Goal: Task Accomplishment & Management: Manage account settings

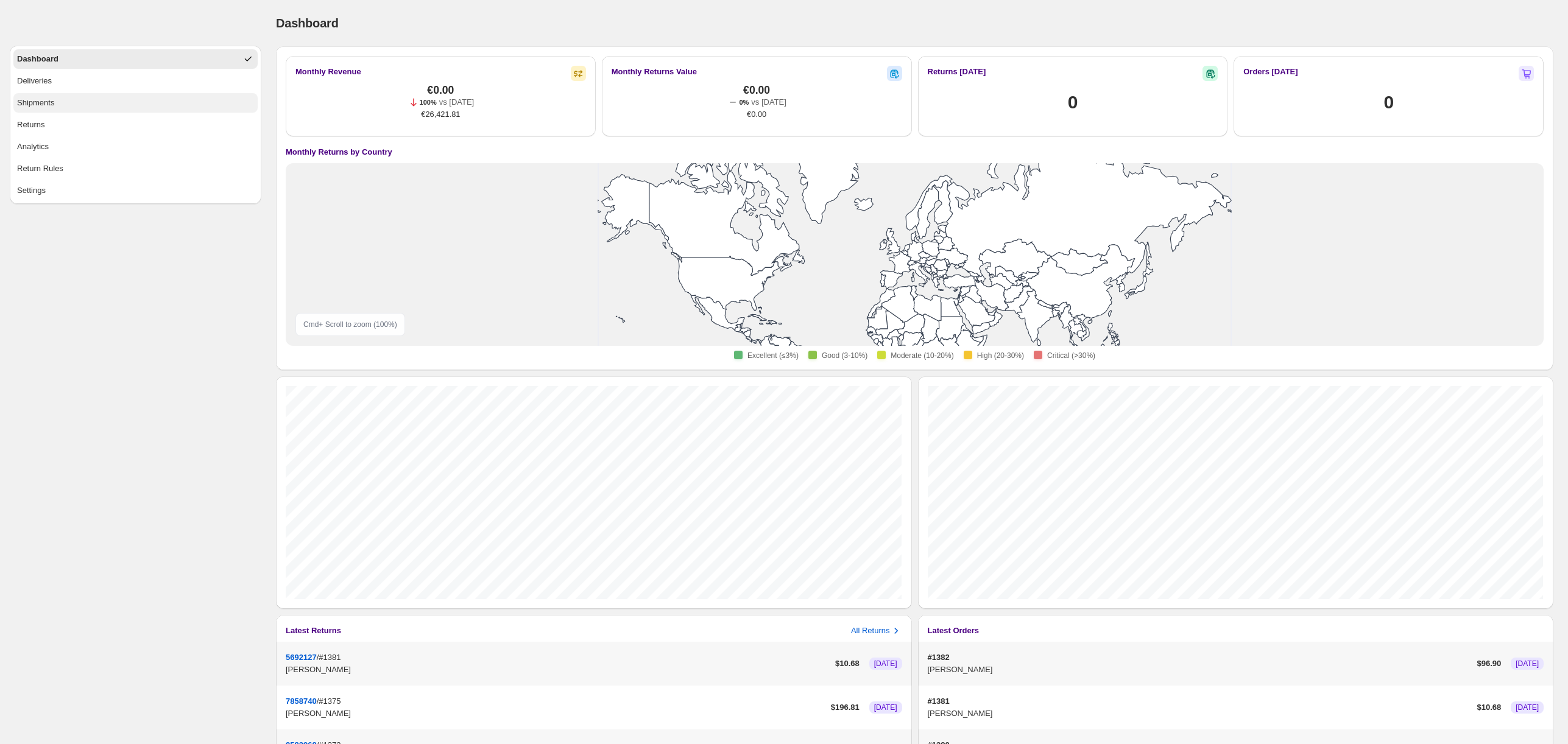
click at [109, 101] on button "Shipments" at bounding box center [136, 102] width 244 height 19
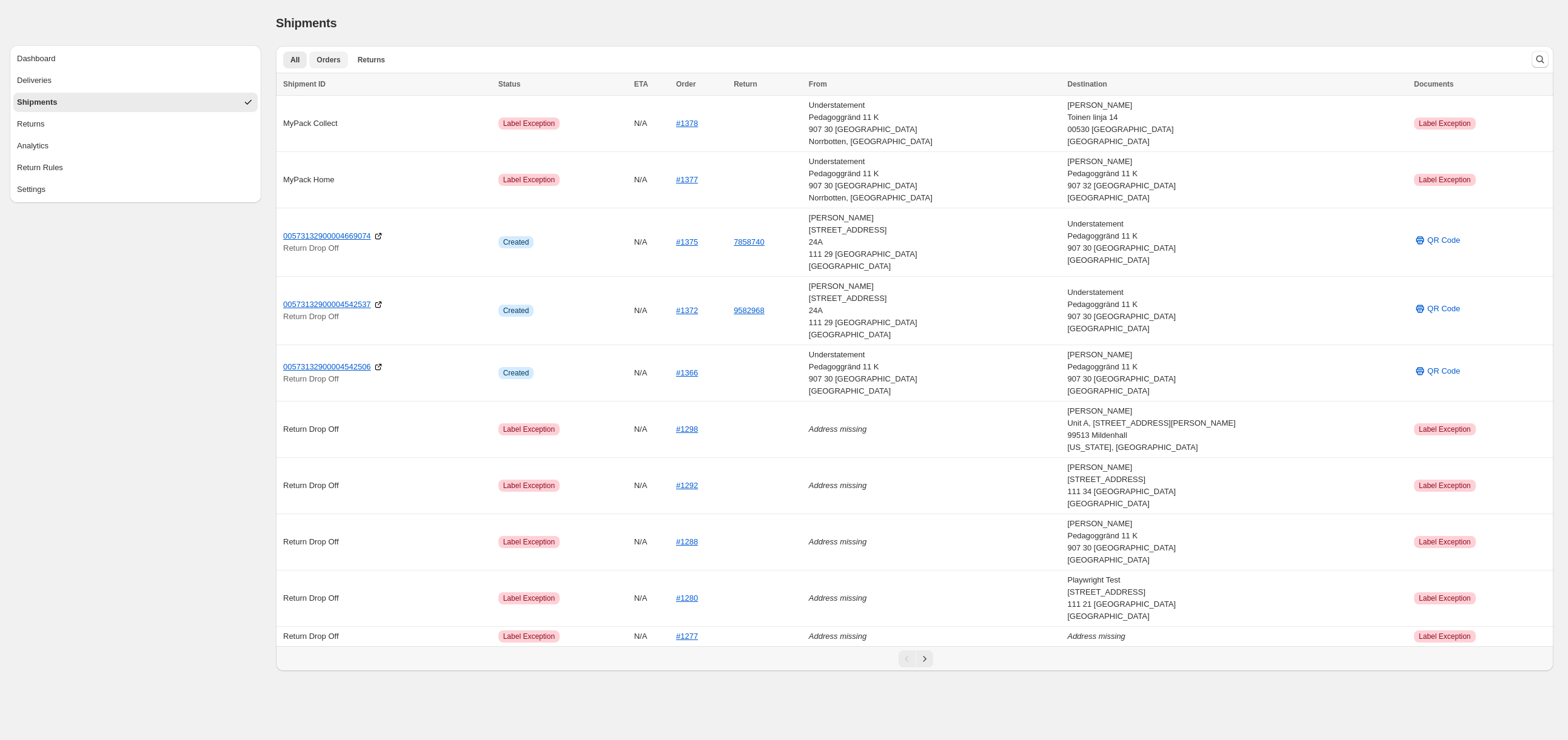
click at [337, 67] on button "Orders" at bounding box center [328, 60] width 39 height 17
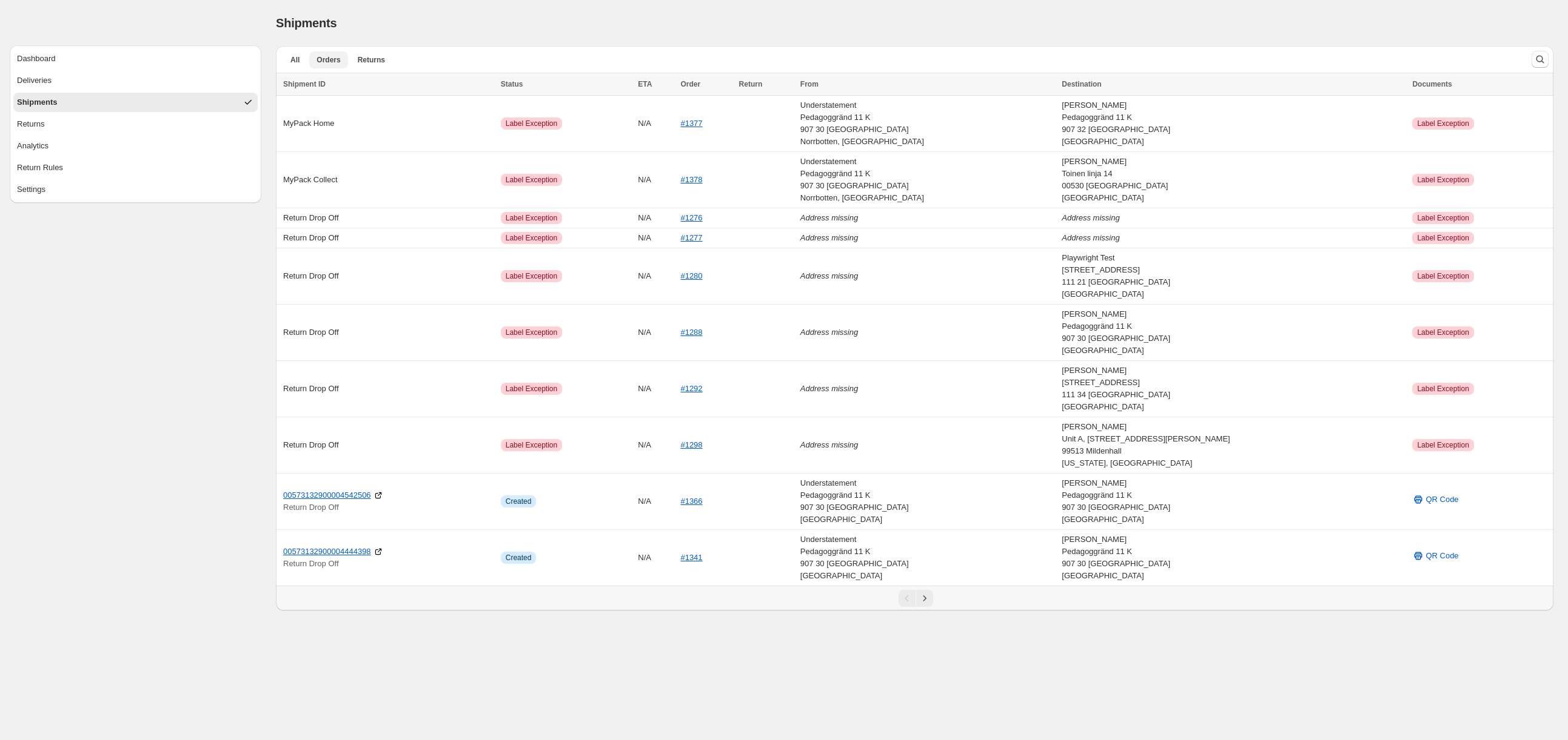
click at [370, 60] on span "Returns" at bounding box center [372, 60] width 28 height 10
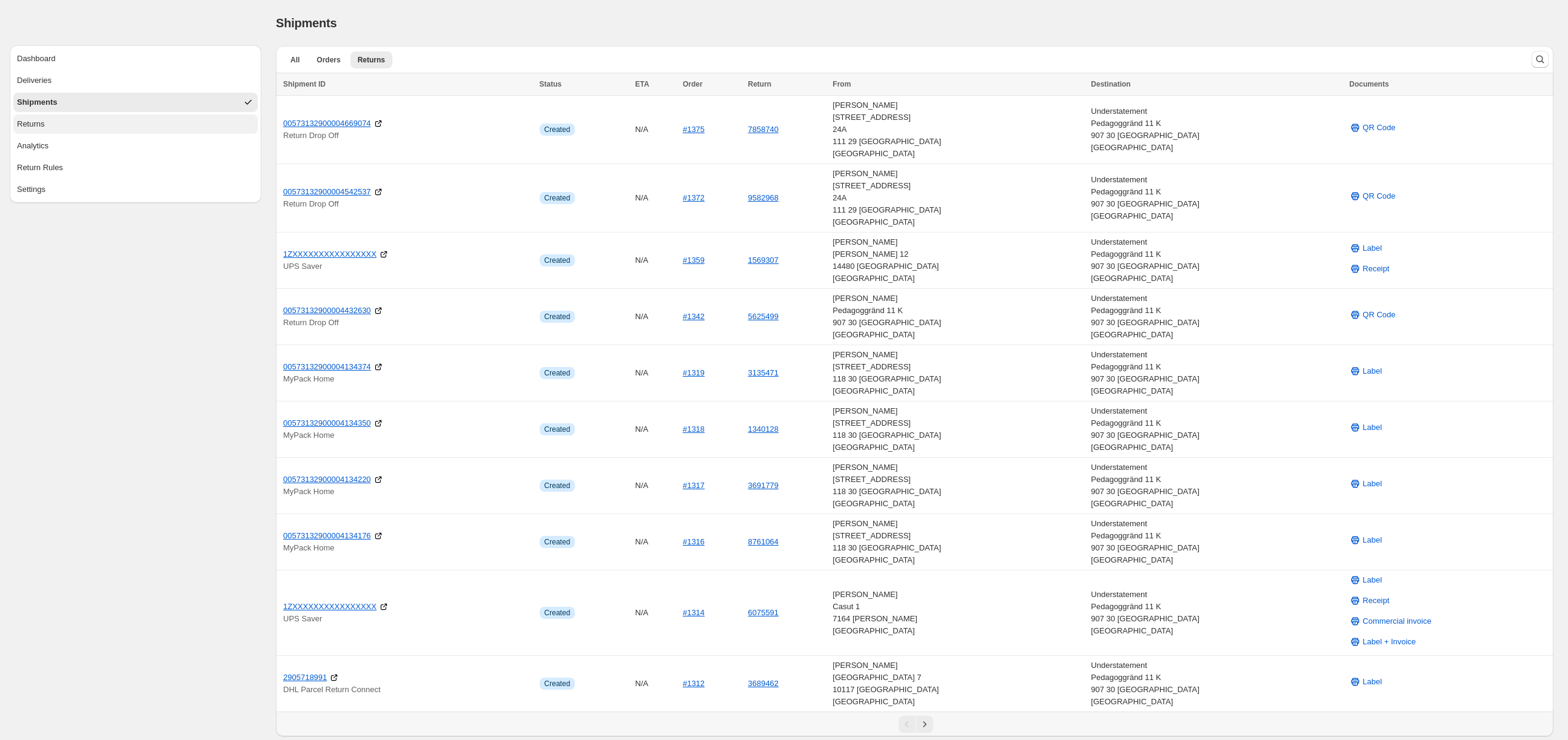
click at [76, 125] on button "Returns" at bounding box center [136, 124] width 244 height 19
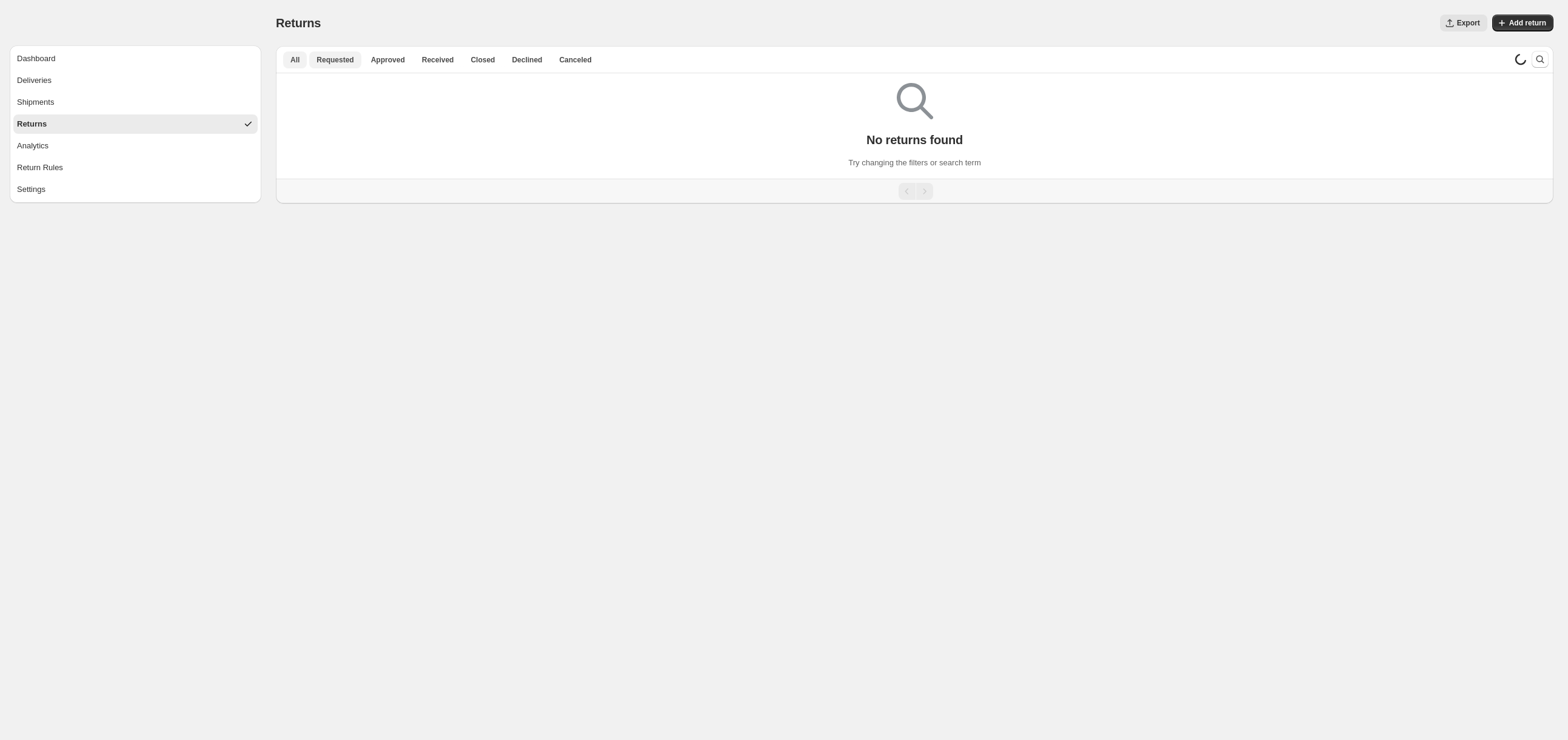
click at [336, 61] on span "Requested" at bounding box center [335, 60] width 37 height 10
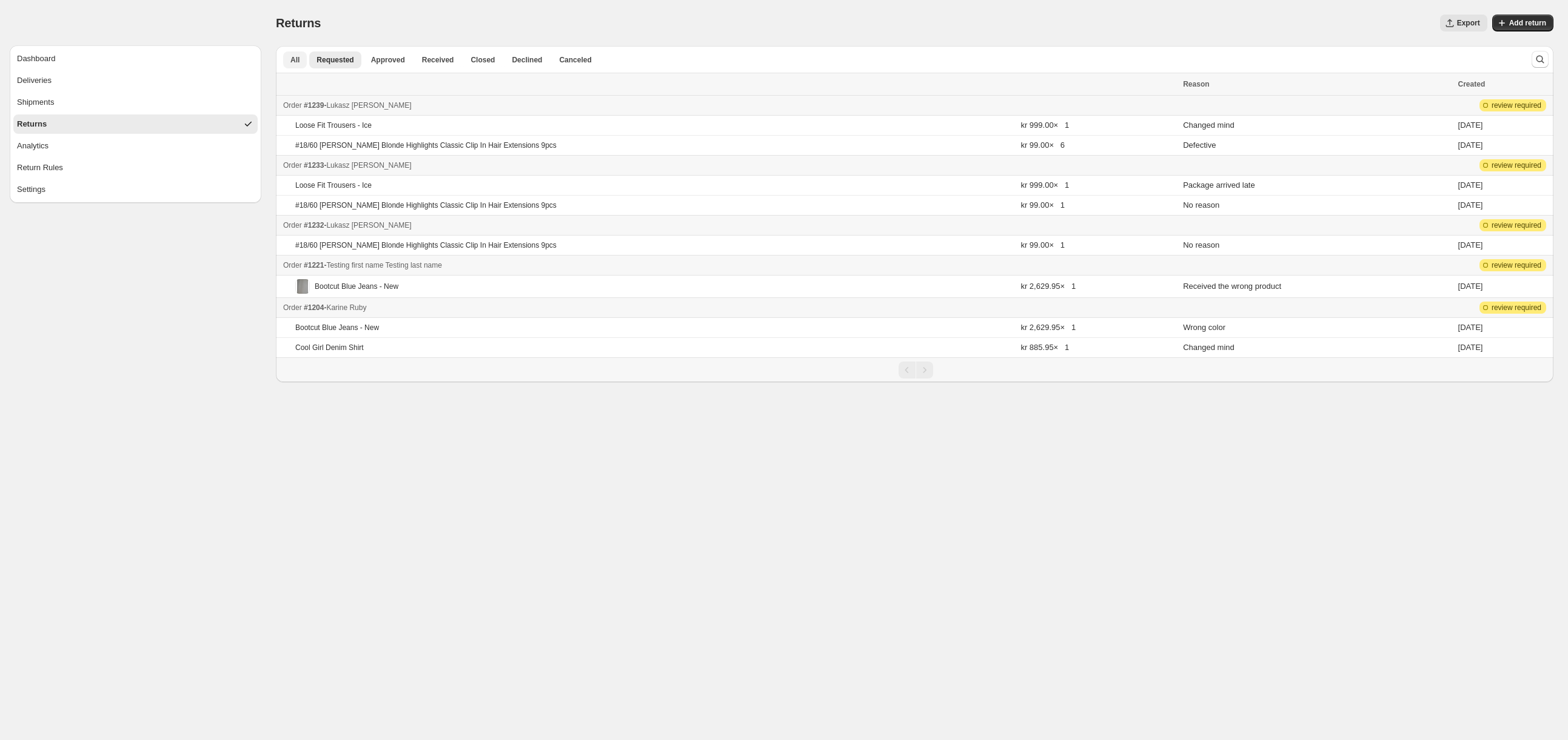
click at [301, 61] on button "All" at bounding box center [295, 60] width 24 height 17
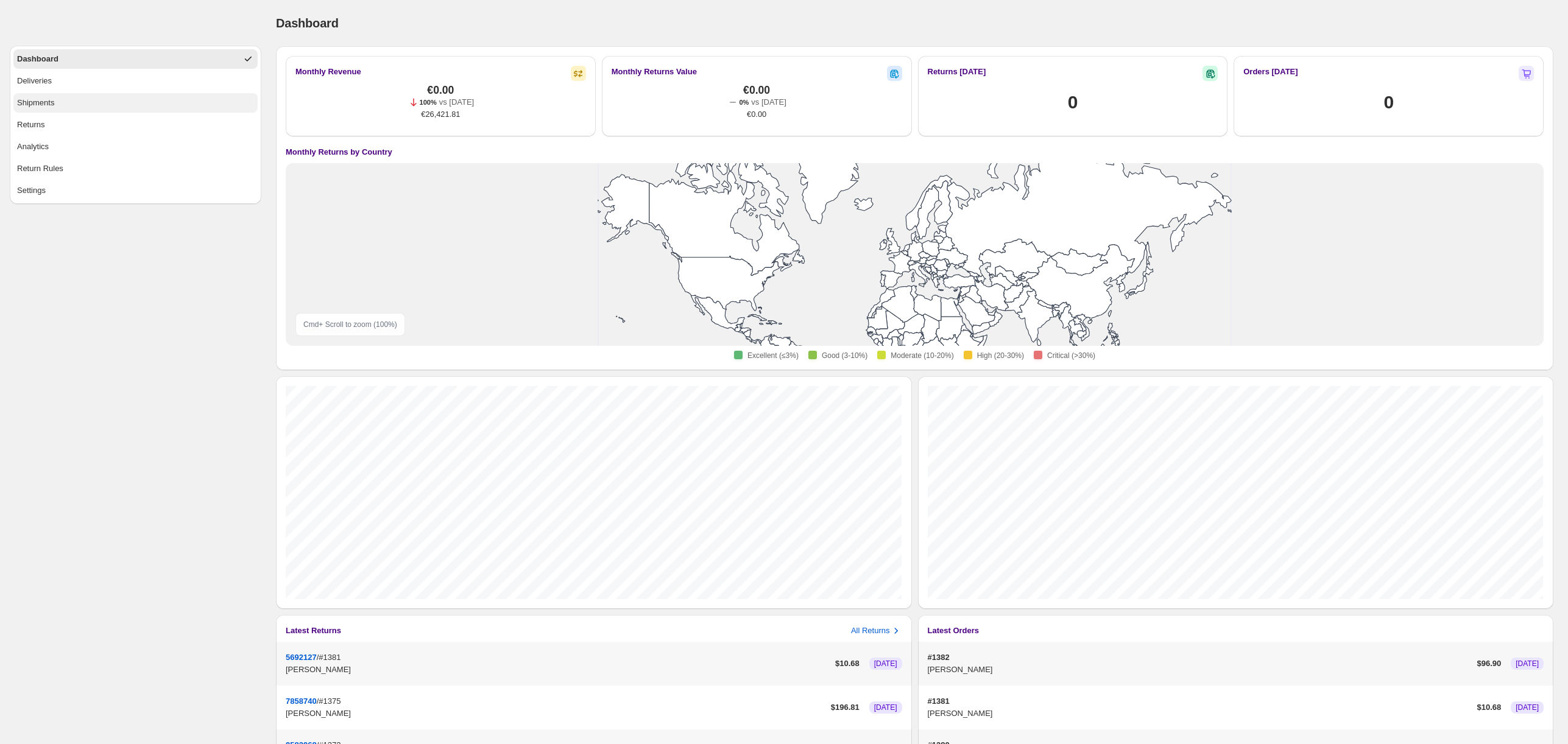
click at [84, 101] on button "Shipments" at bounding box center [136, 102] width 244 height 19
click at [92, 171] on button "Return Rules" at bounding box center [136, 168] width 244 height 19
click at [167, 188] on button "Settings" at bounding box center [136, 190] width 244 height 19
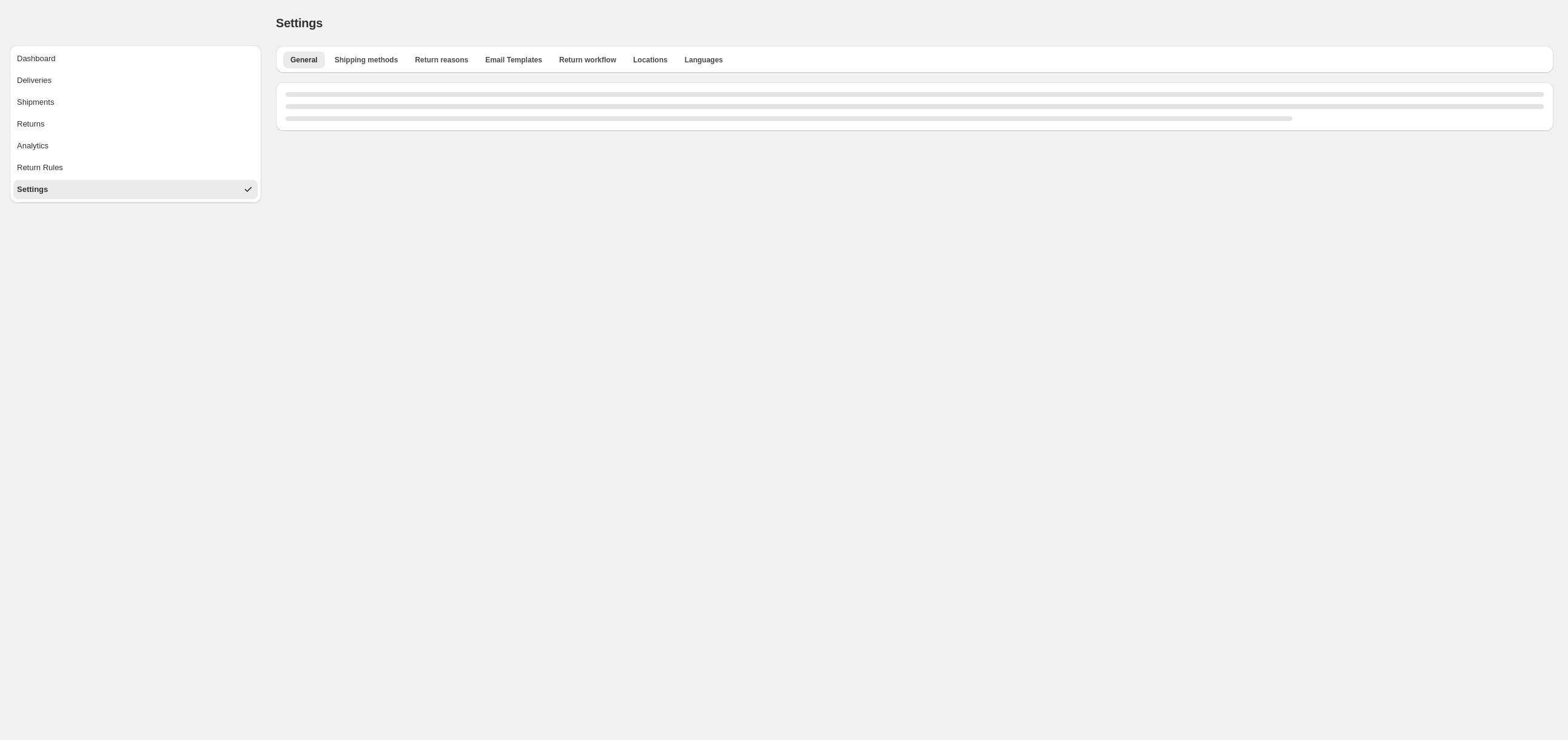
select select "**"
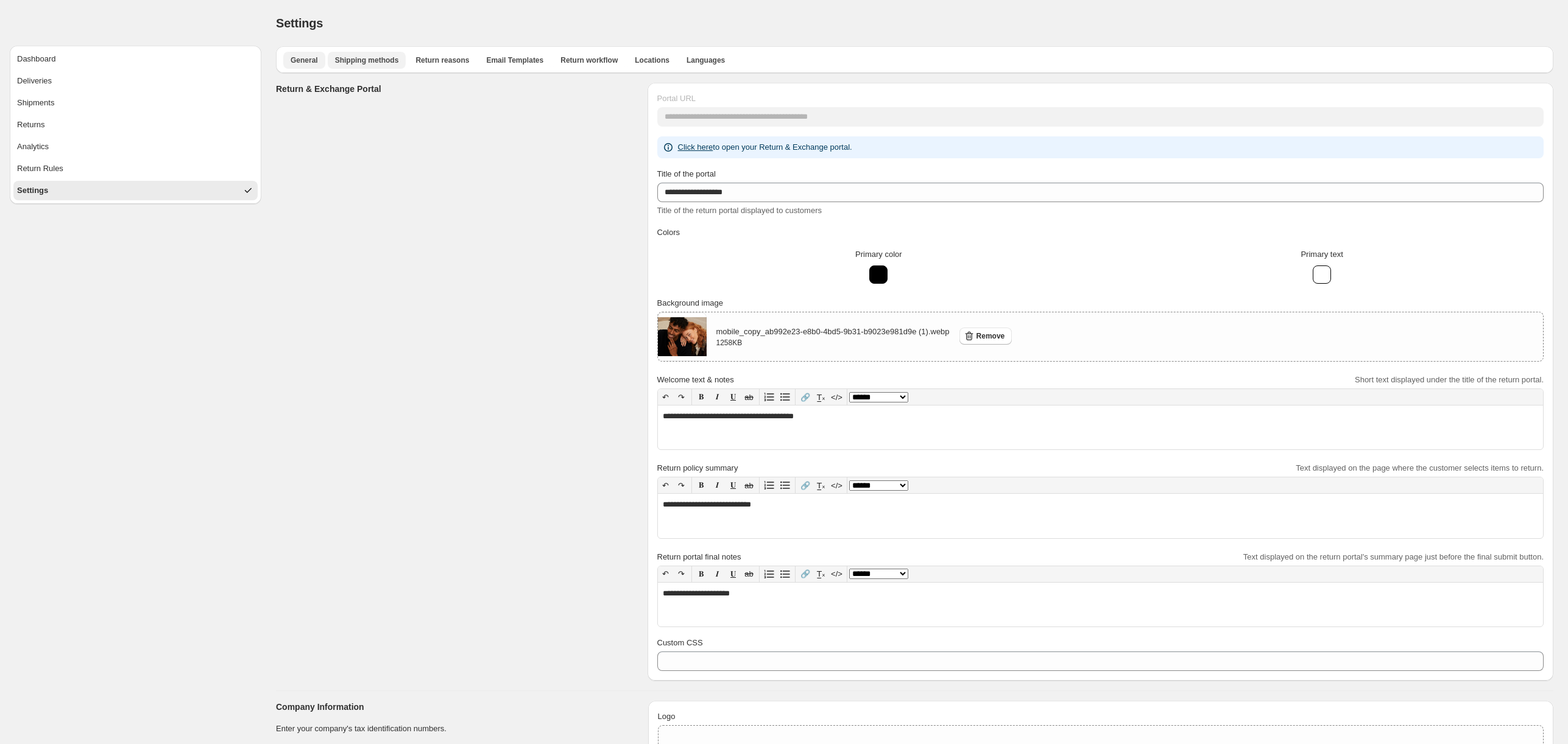
click at [362, 63] on span "Shipping methods" at bounding box center [366, 60] width 64 height 10
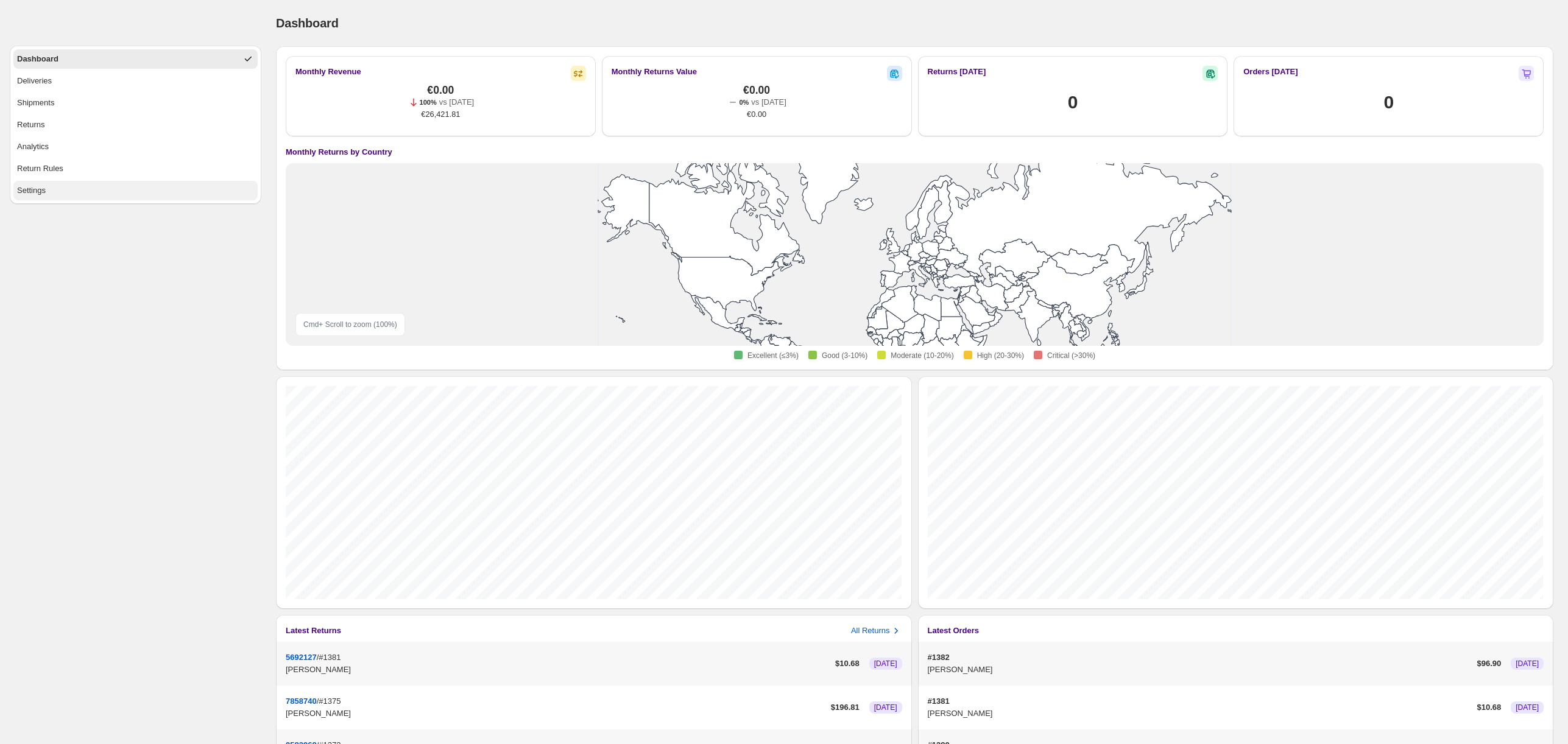
click at [69, 199] on button "Settings" at bounding box center [136, 190] width 244 height 19
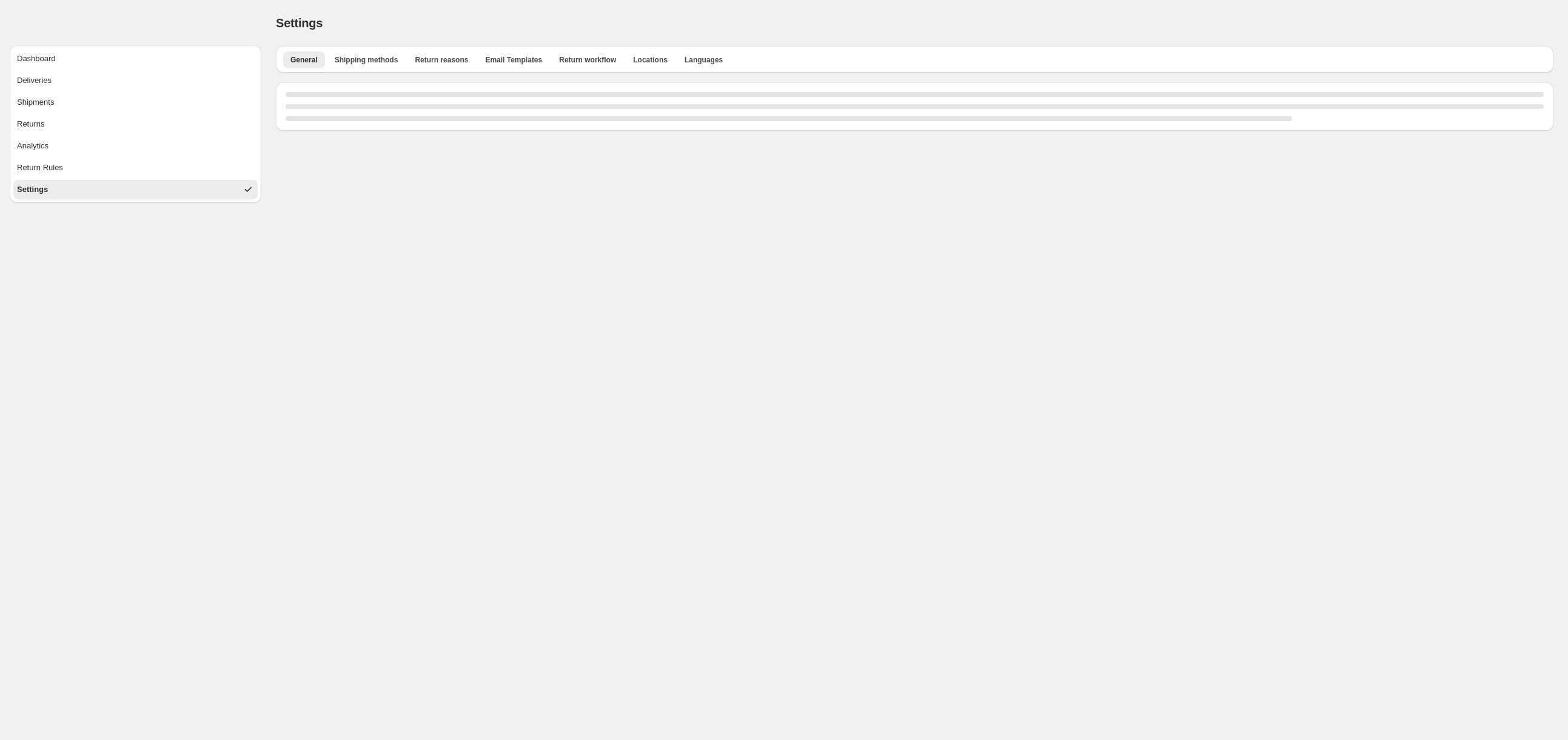
select select "**"
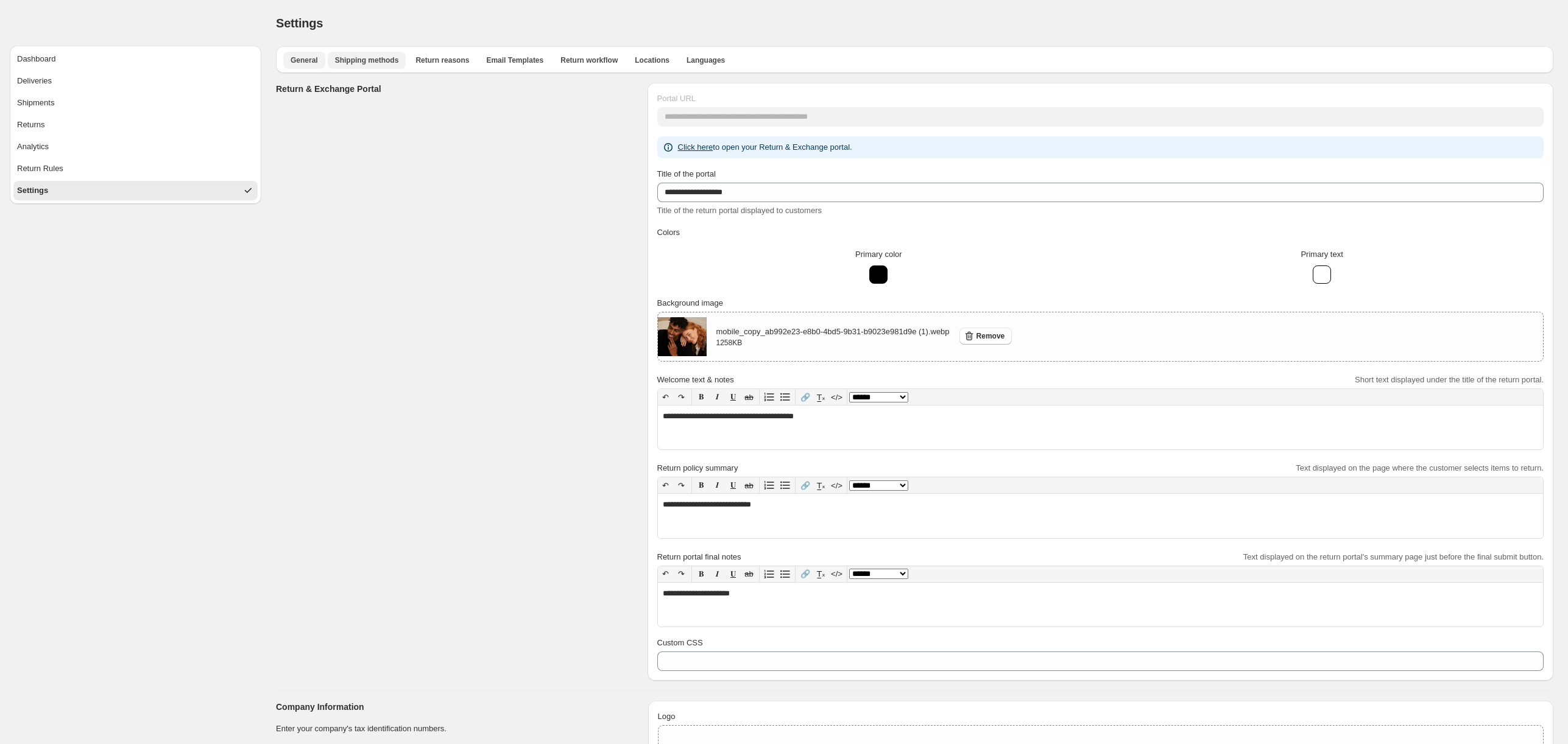
click at [371, 61] on span "Shipping methods" at bounding box center [366, 60] width 64 height 10
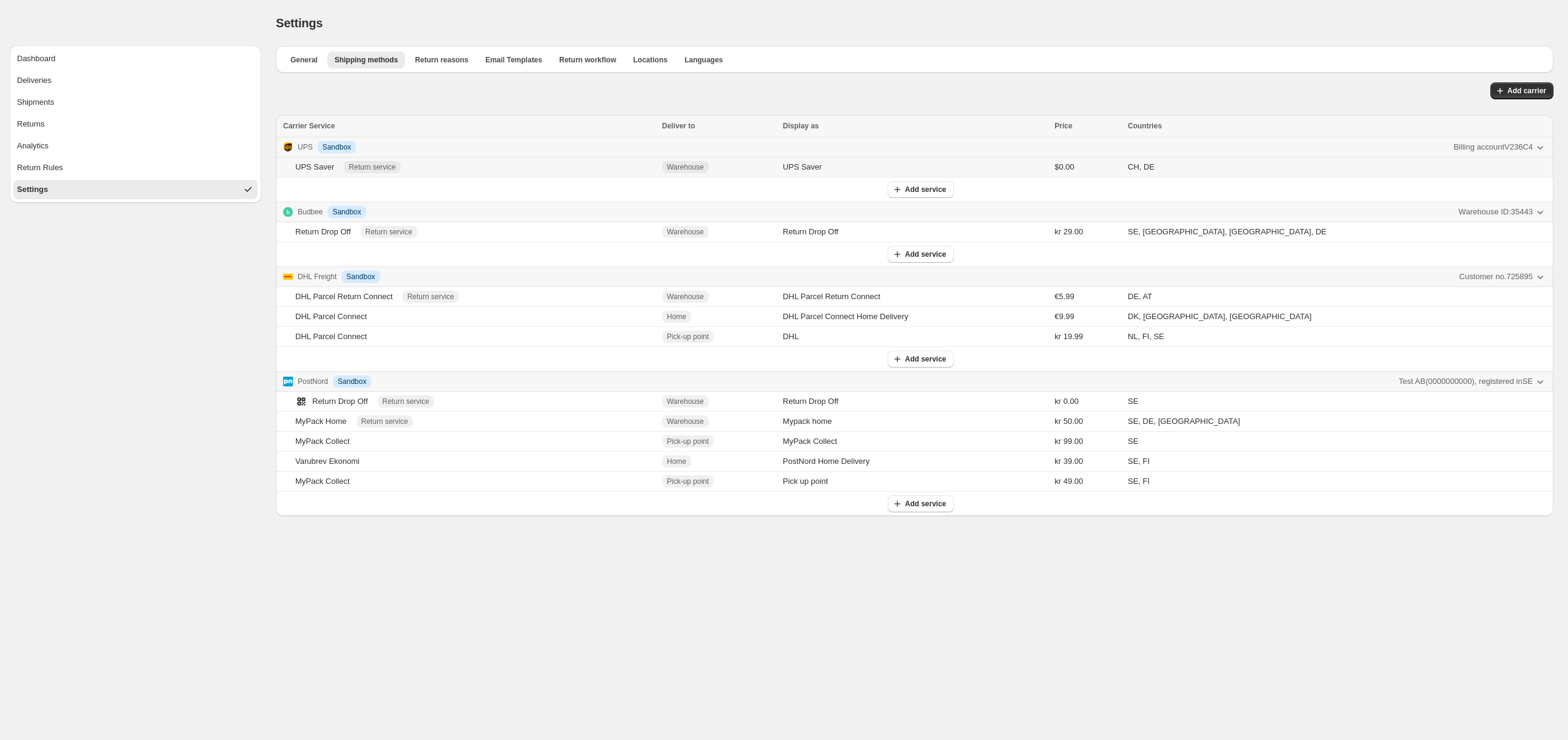
click at [779, 168] on td "Warehouse" at bounding box center [718, 168] width 120 height 20
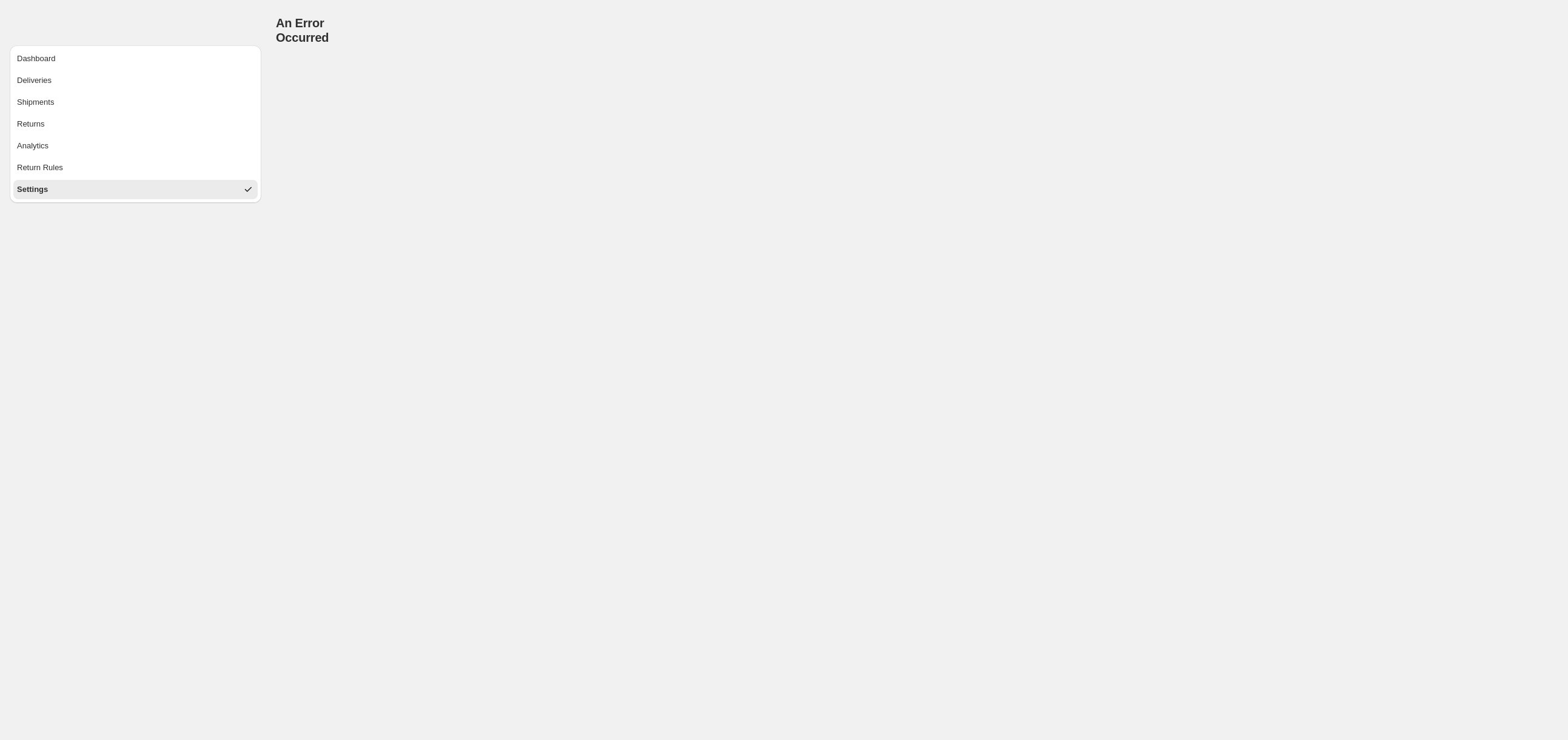
click at [137, 189] on button "Settings" at bounding box center [136, 189] width 244 height 19
click at [139, 169] on button "Return Rules" at bounding box center [136, 167] width 244 height 19
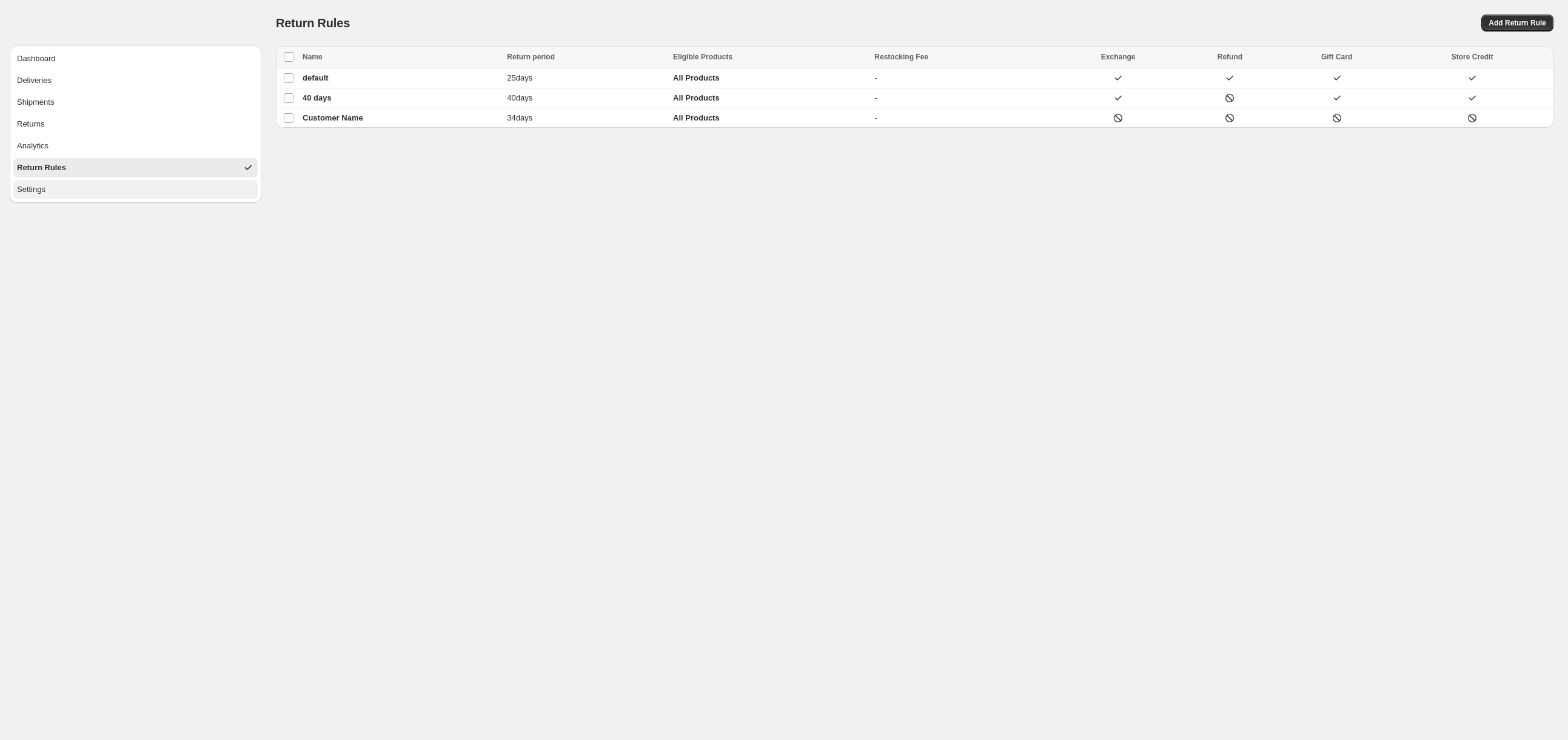
click at [128, 193] on button "Settings" at bounding box center [136, 189] width 244 height 19
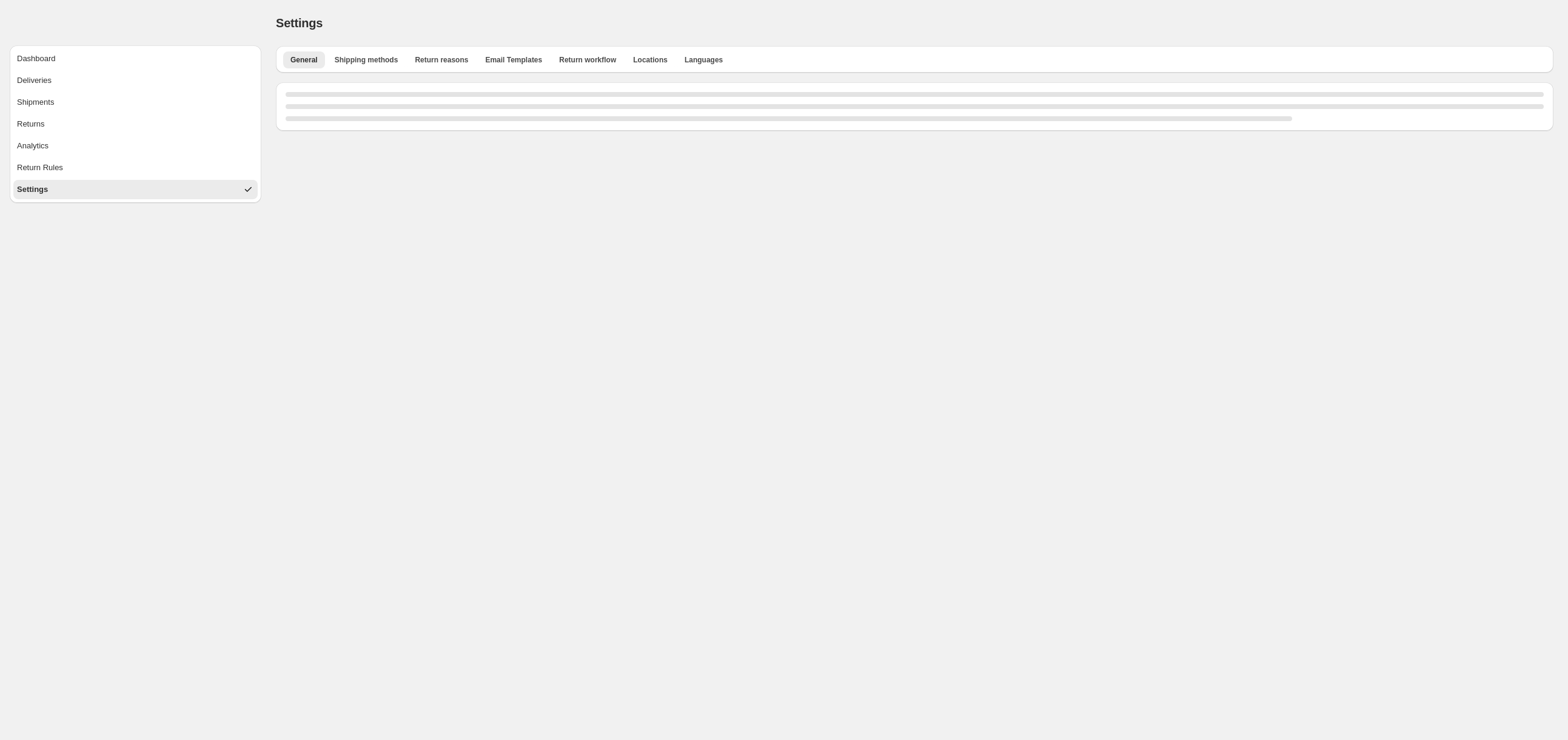
select select "**"
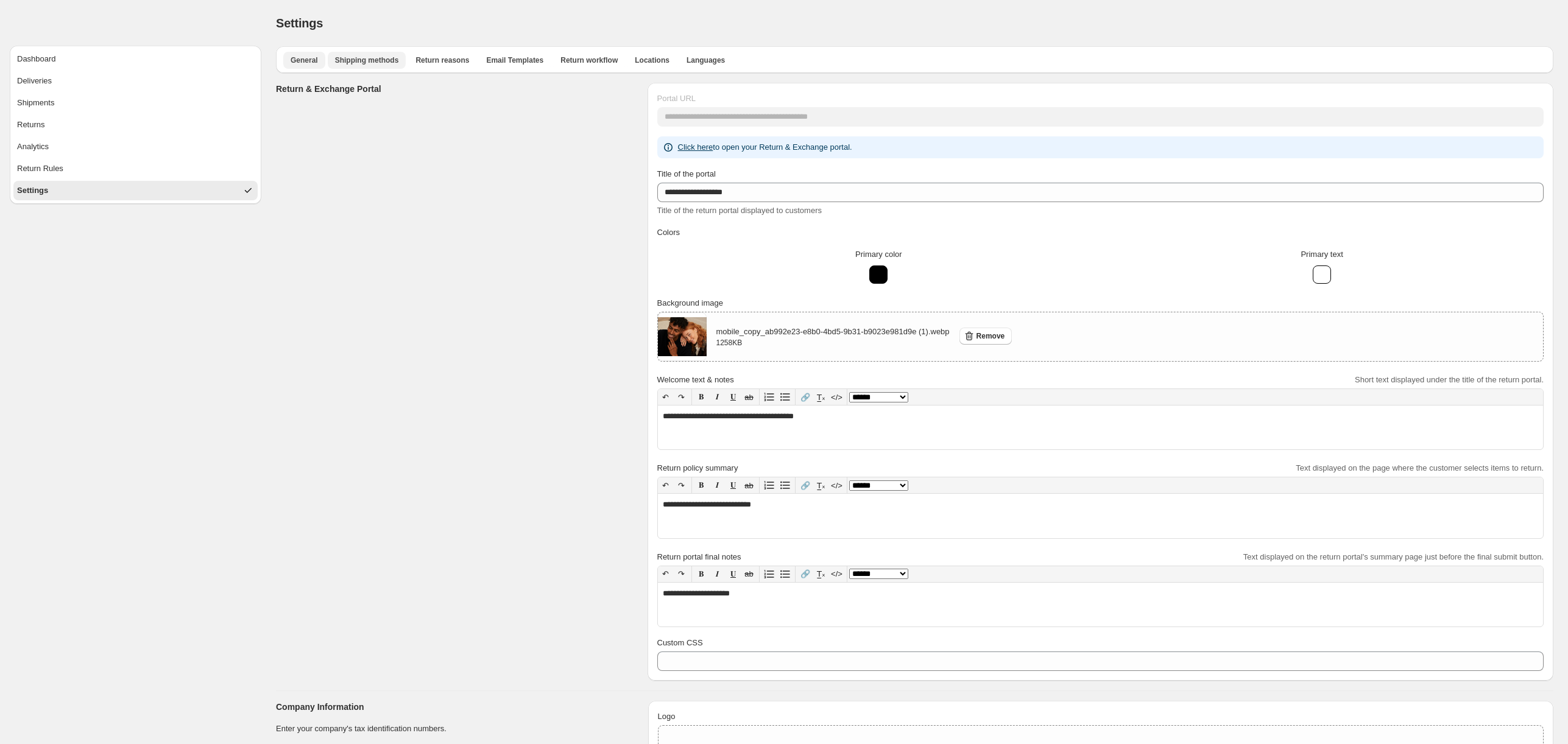
click at [385, 61] on span "Shipping methods" at bounding box center [366, 60] width 64 height 10
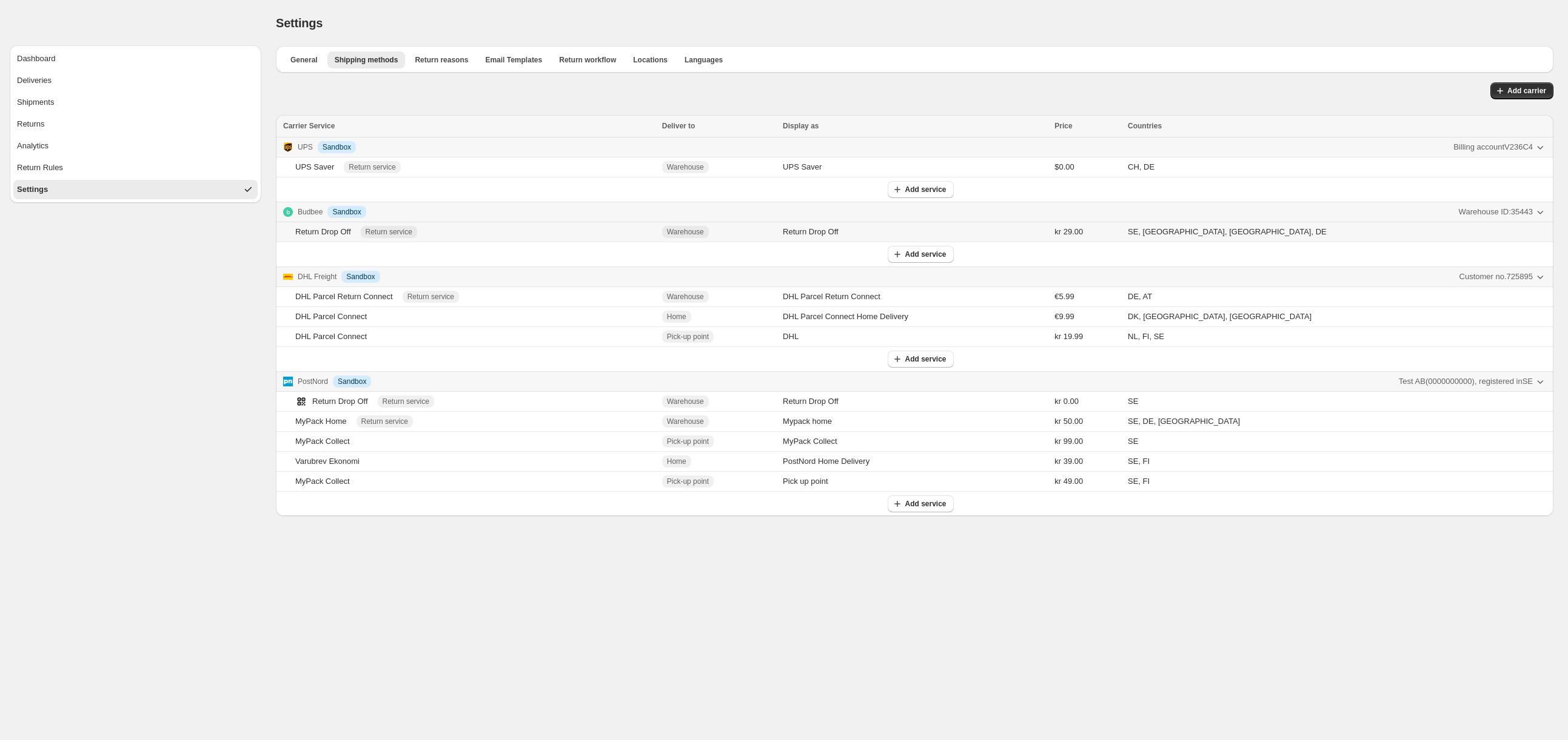
click at [335, 230] on div "Return Drop Off" at bounding box center [323, 231] width 56 height 12
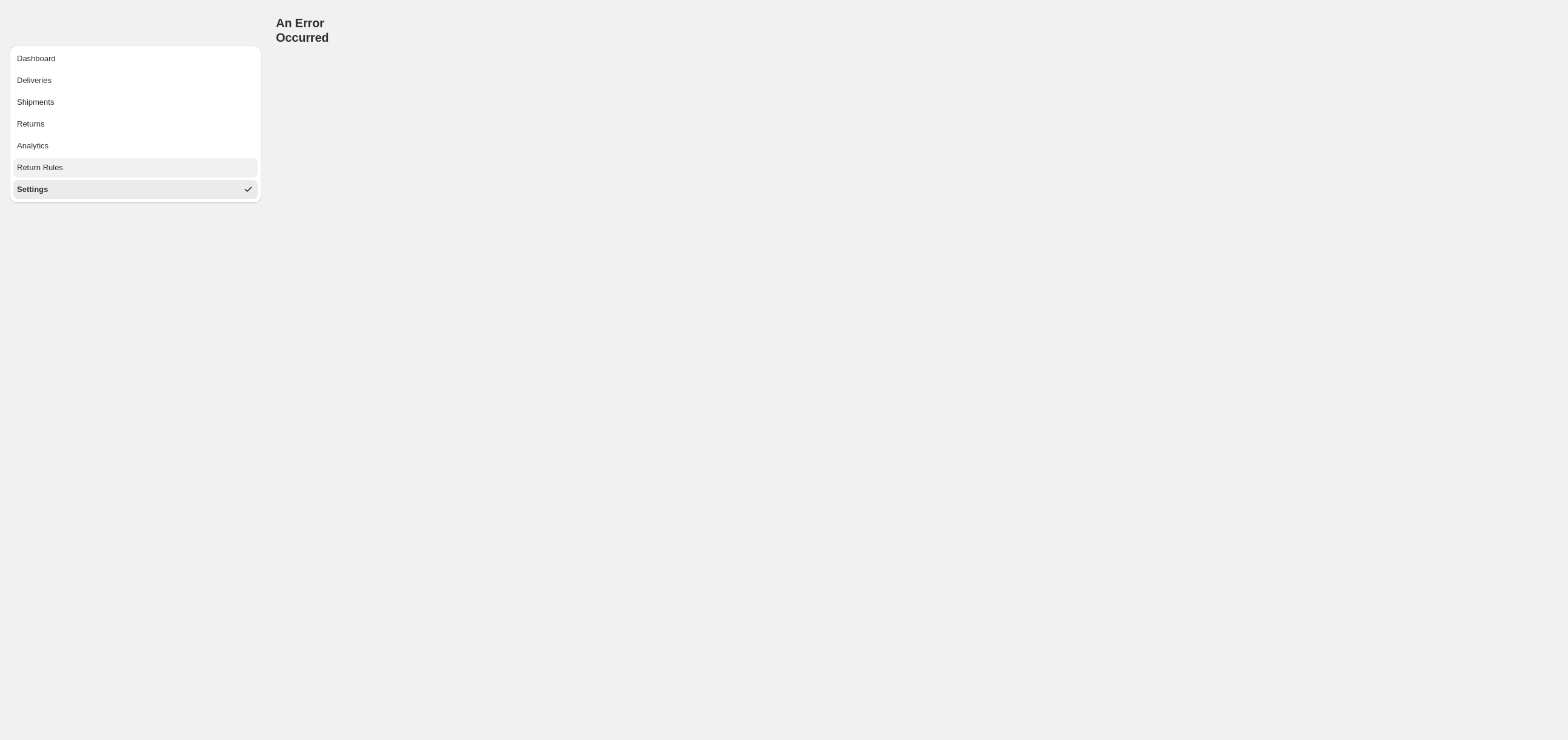
click at [105, 167] on button "Return Rules" at bounding box center [136, 167] width 244 height 19
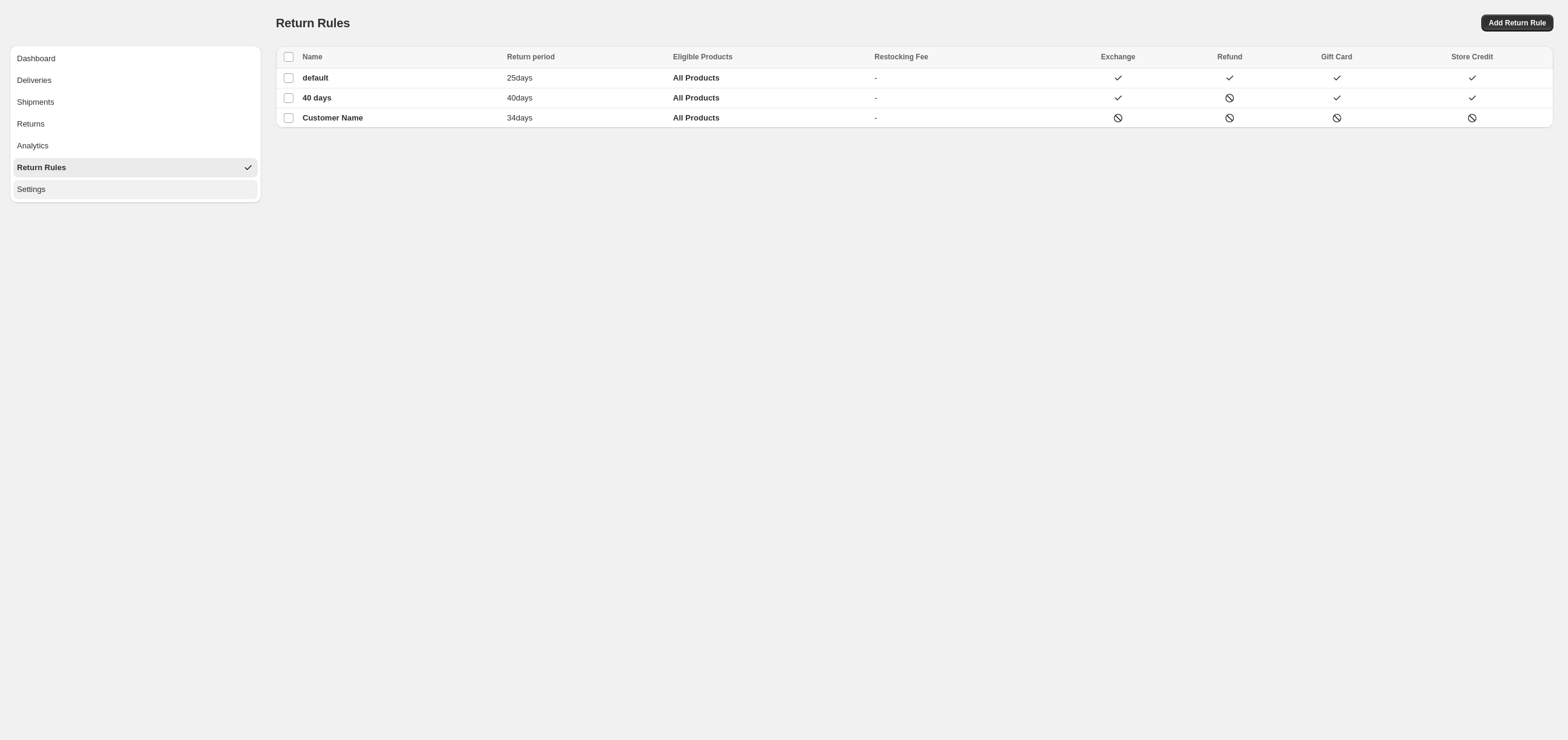
click at [95, 186] on button "Settings" at bounding box center [136, 189] width 244 height 19
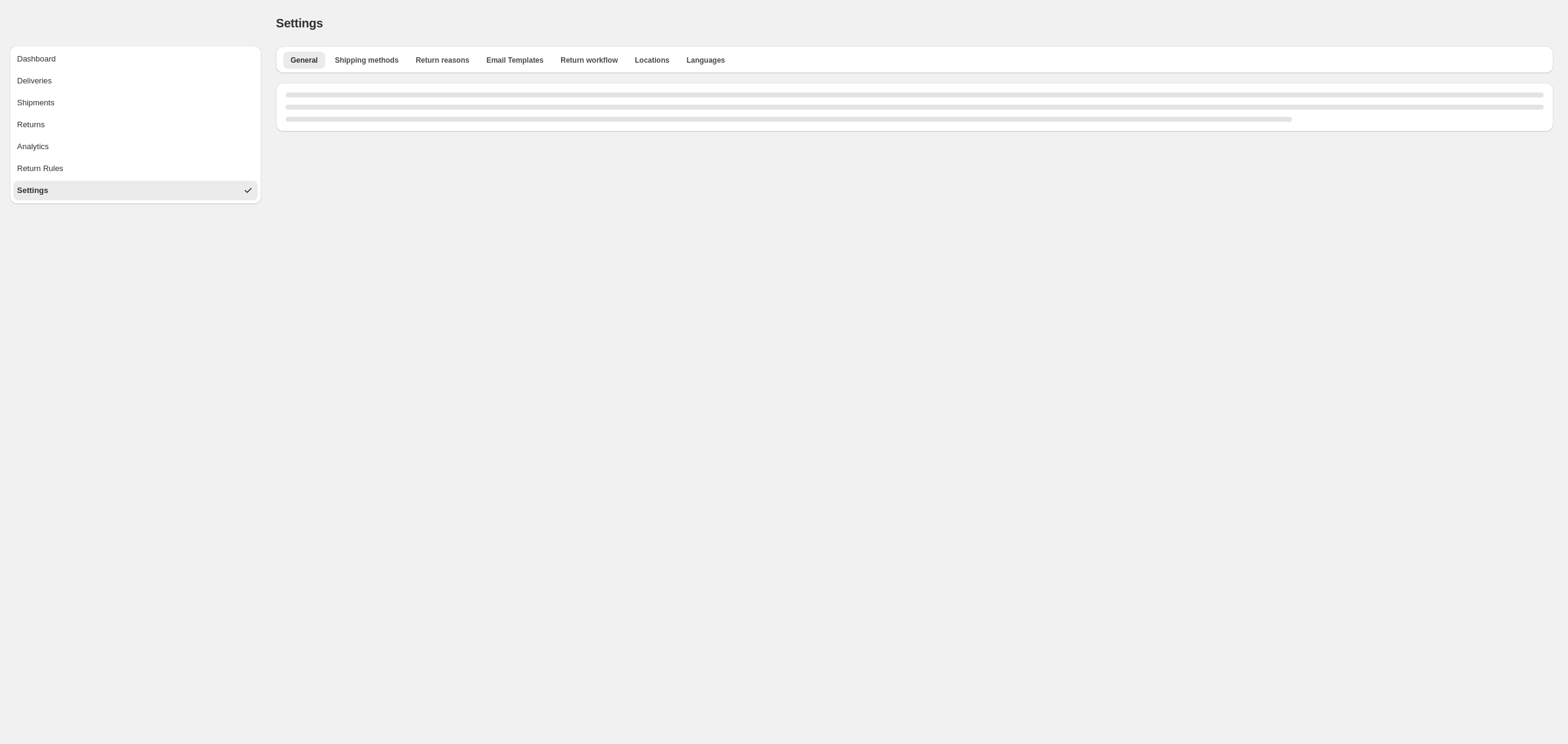
select select "**"
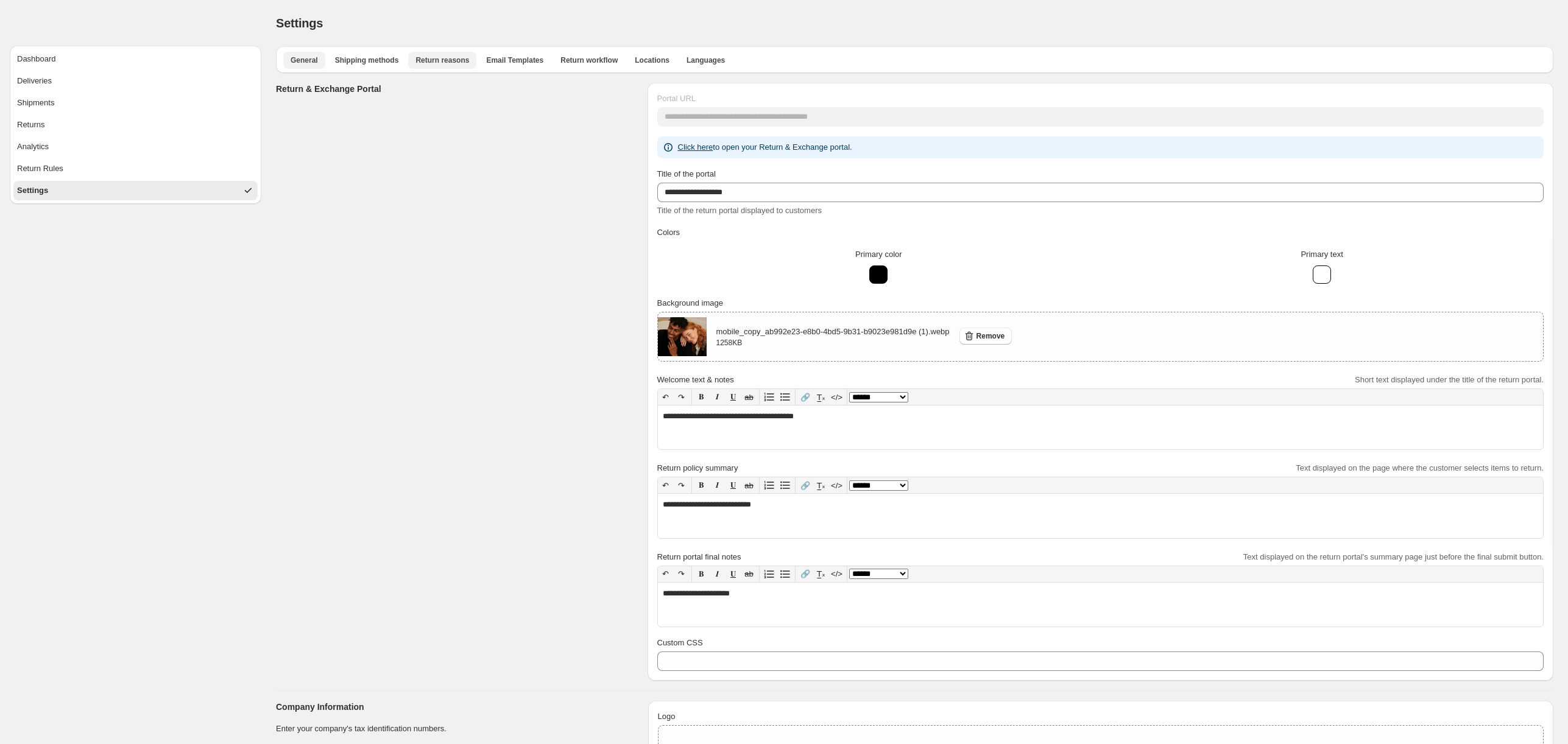
click at [446, 61] on span "Return reasons" at bounding box center [442, 60] width 53 height 10
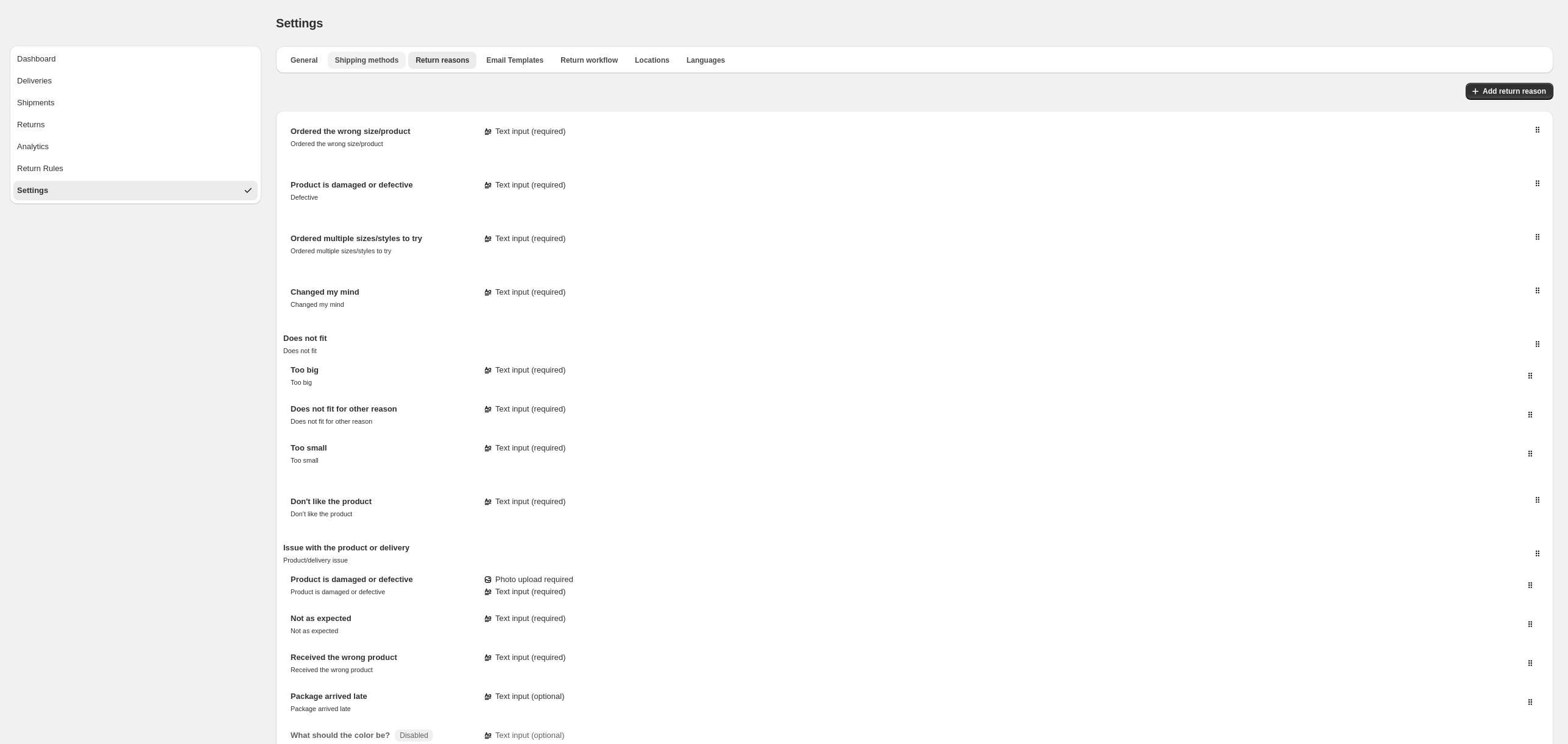
click at [382, 61] on span "Shipping methods" at bounding box center [366, 60] width 64 height 10
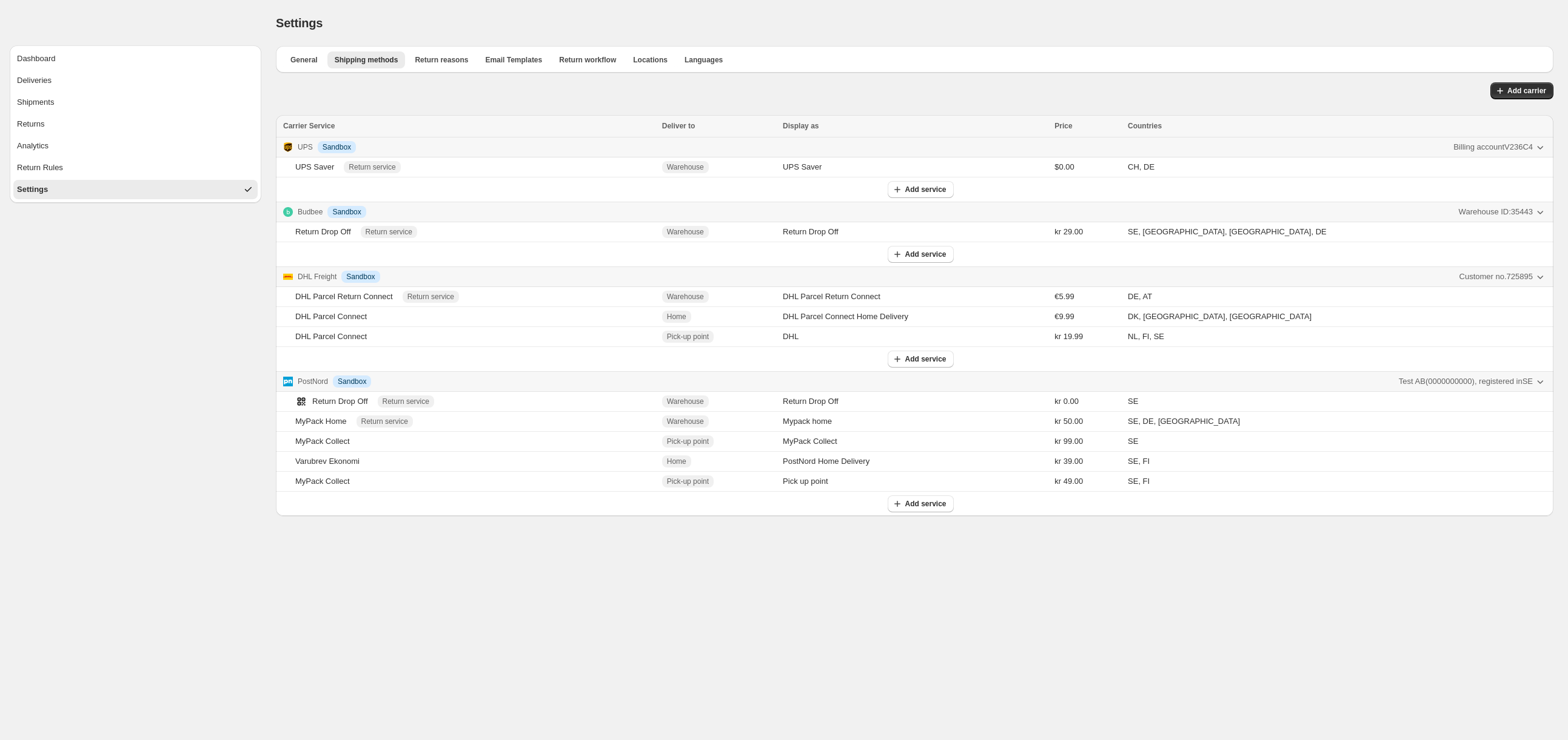
click at [1534, 278] on button "Customer no. 725895" at bounding box center [1503, 276] width 101 height 19
click at [1540, 277] on icon "button" at bounding box center [1540, 276] width 12 height 12
click at [1452, 385] on span "Test AB ( 0000000000 ), registered in SE" at bounding box center [1465, 381] width 134 height 12
click at [1459, 403] on span "Edit credentials" at bounding box center [1462, 407] width 54 height 9
click at [210, 299] on div "Dashboard Deliveries Shipments Returns Analytics Return Rules Settings" at bounding box center [130, 258] width 261 height 516
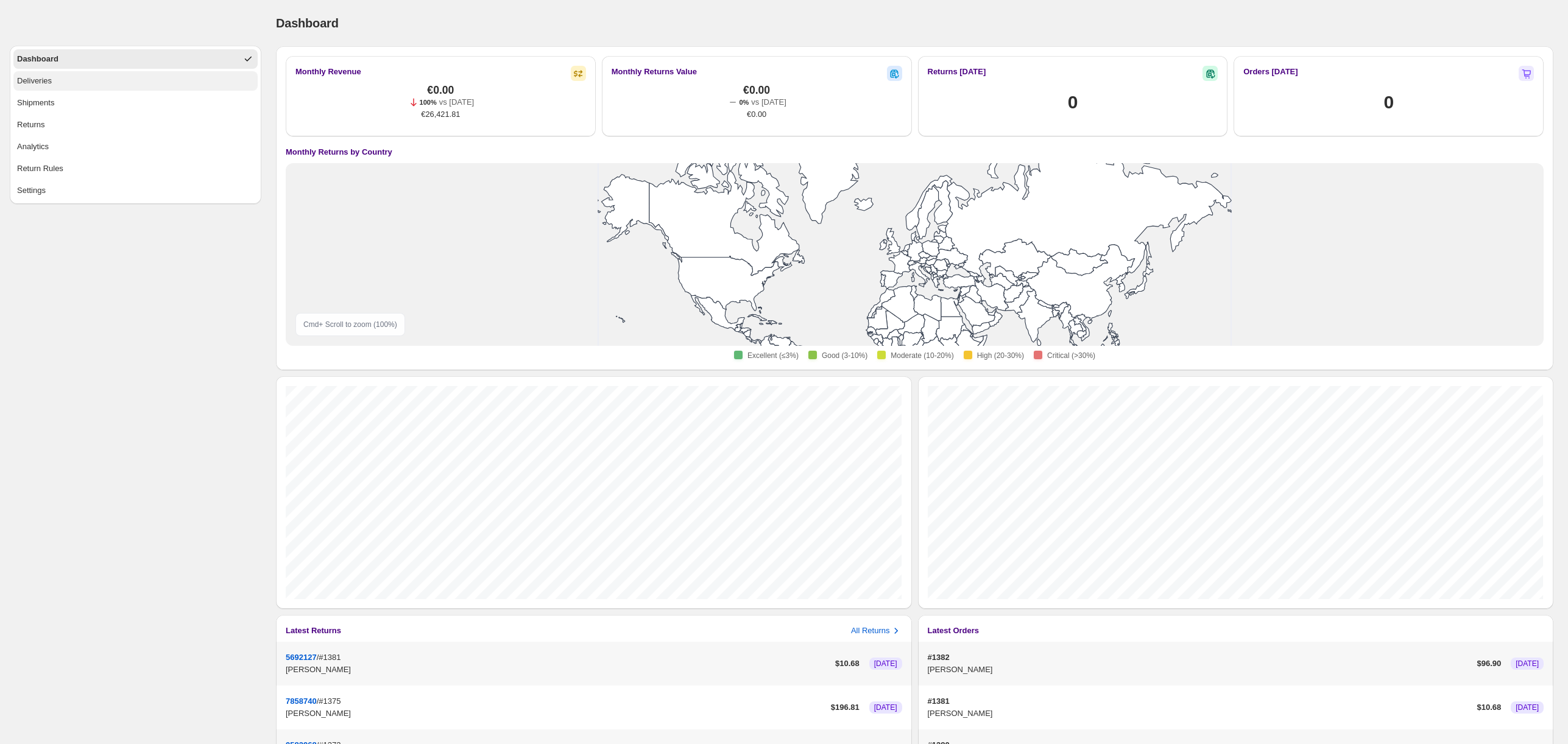
click at [190, 78] on button "Deliveries" at bounding box center [136, 80] width 244 height 19
click at [88, 80] on button "Deliveries" at bounding box center [136, 80] width 244 height 19
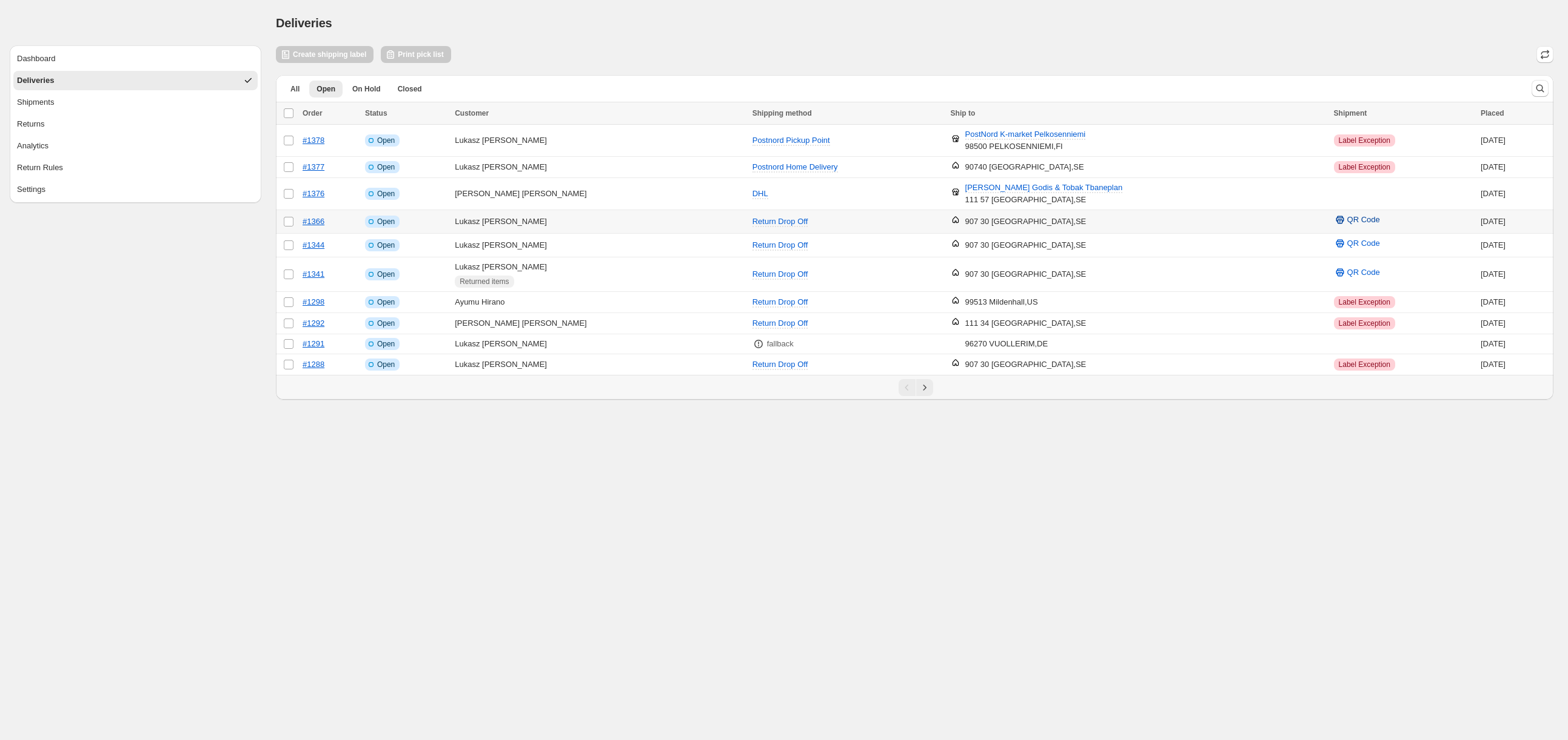
click at [1347, 222] on span "QR Code" at bounding box center [1363, 219] width 33 height 12
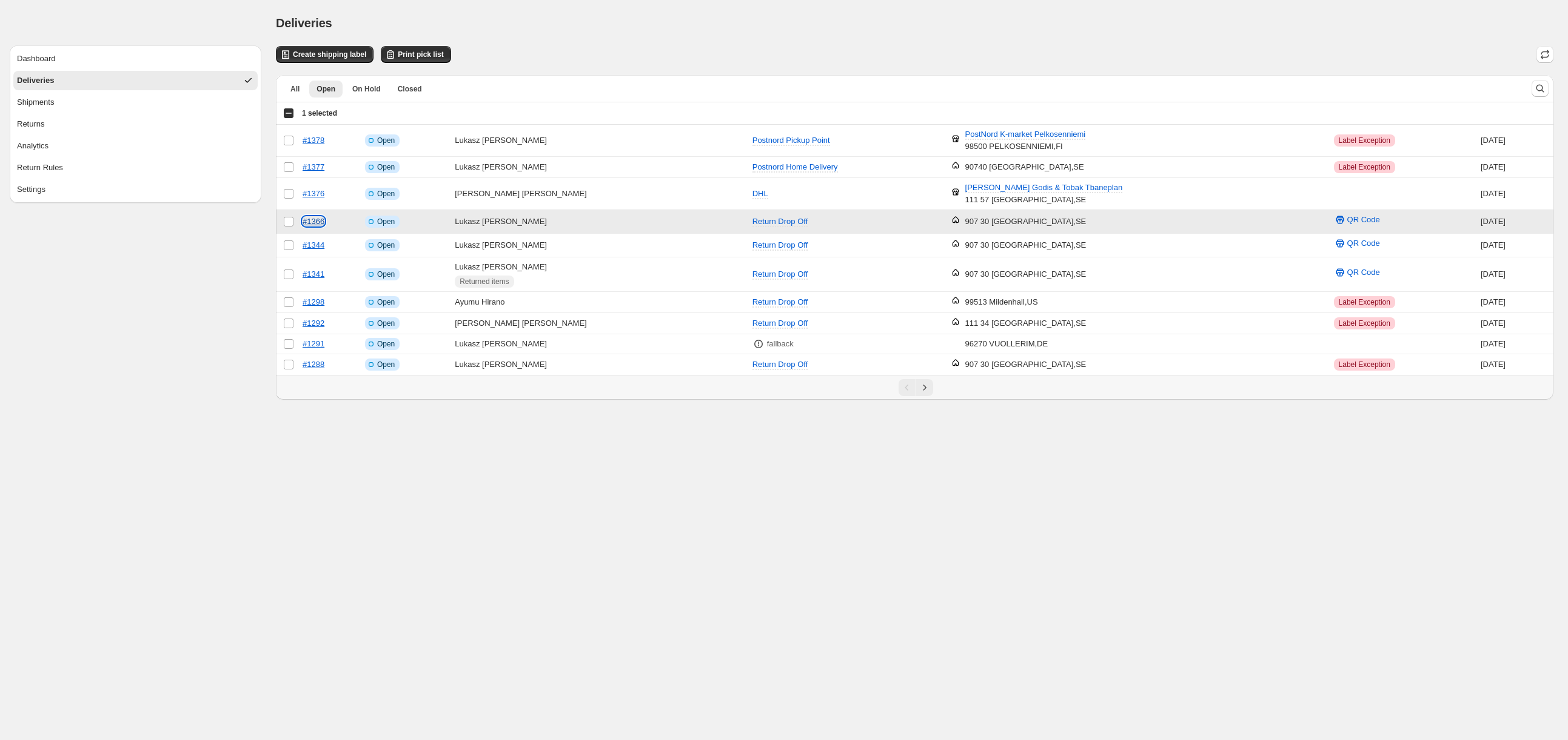
click at [316, 220] on link "#1366" at bounding box center [314, 222] width 22 height 9
click at [315, 221] on link "#1366" at bounding box center [314, 222] width 22 height 9
click at [752, 219] on span "Return Drop Off" at bounding box center [780, 222] width 56 height 9
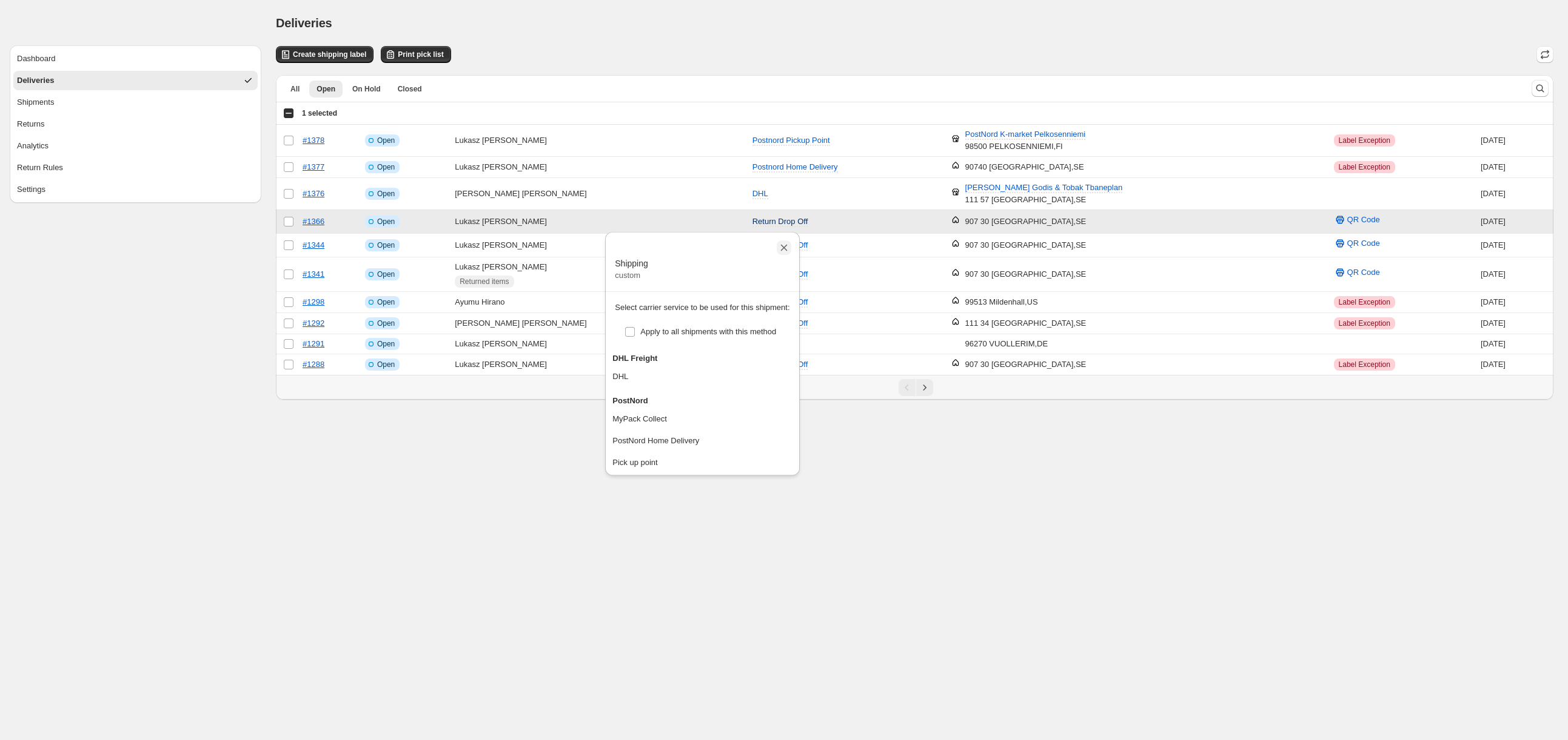
click at [790, 245] on icon "Close" at bounding box center [784, 248] width 12 height 12
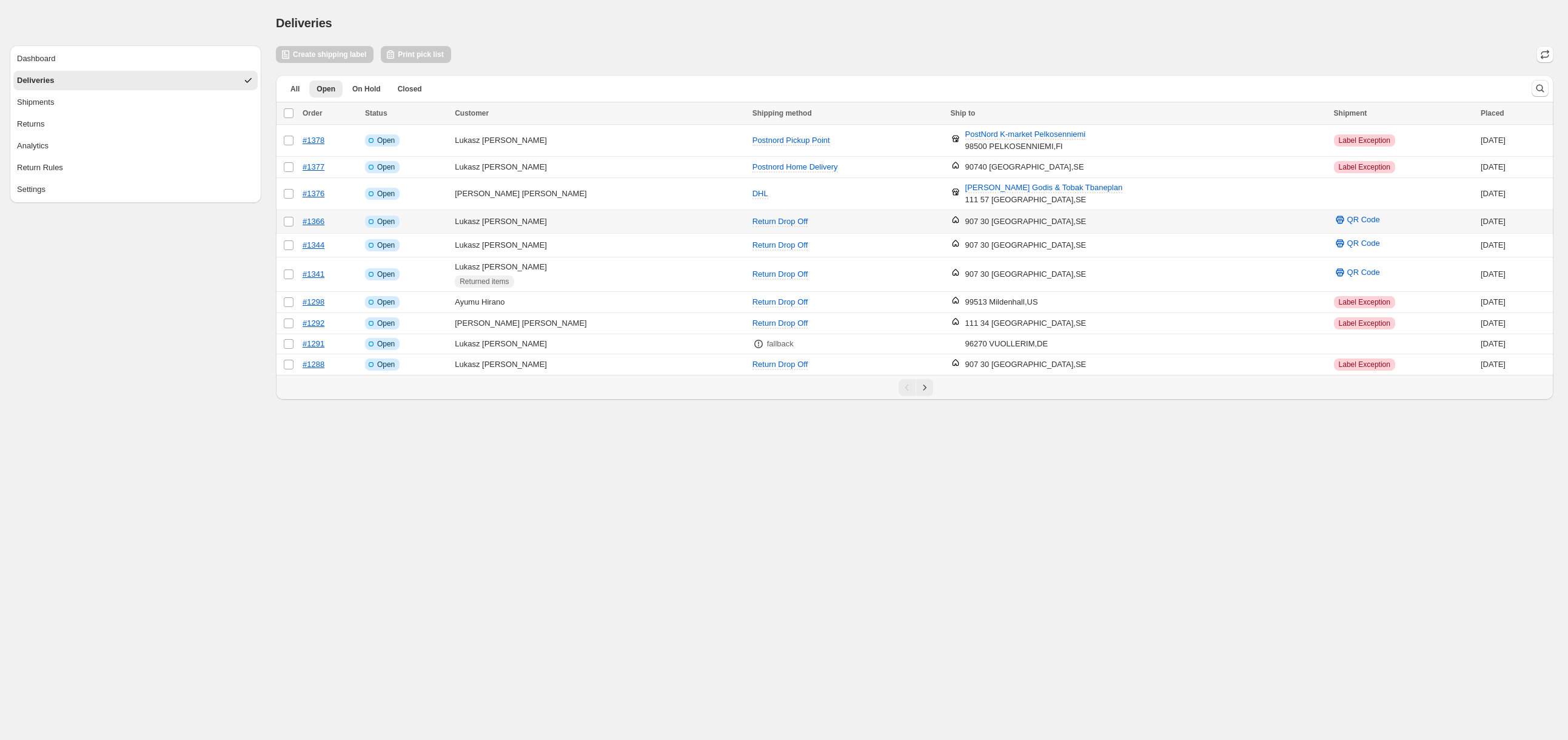
click at [964, 554] on body "Dashboard Deliveries Shipments Returns Analytics Return Rules Settings Deliveri…" at bounding box center [784, 370] width 1568 height 740
click at [137, 104] on button "Shipments" at bounding box center [136, 102] width 244 height 19
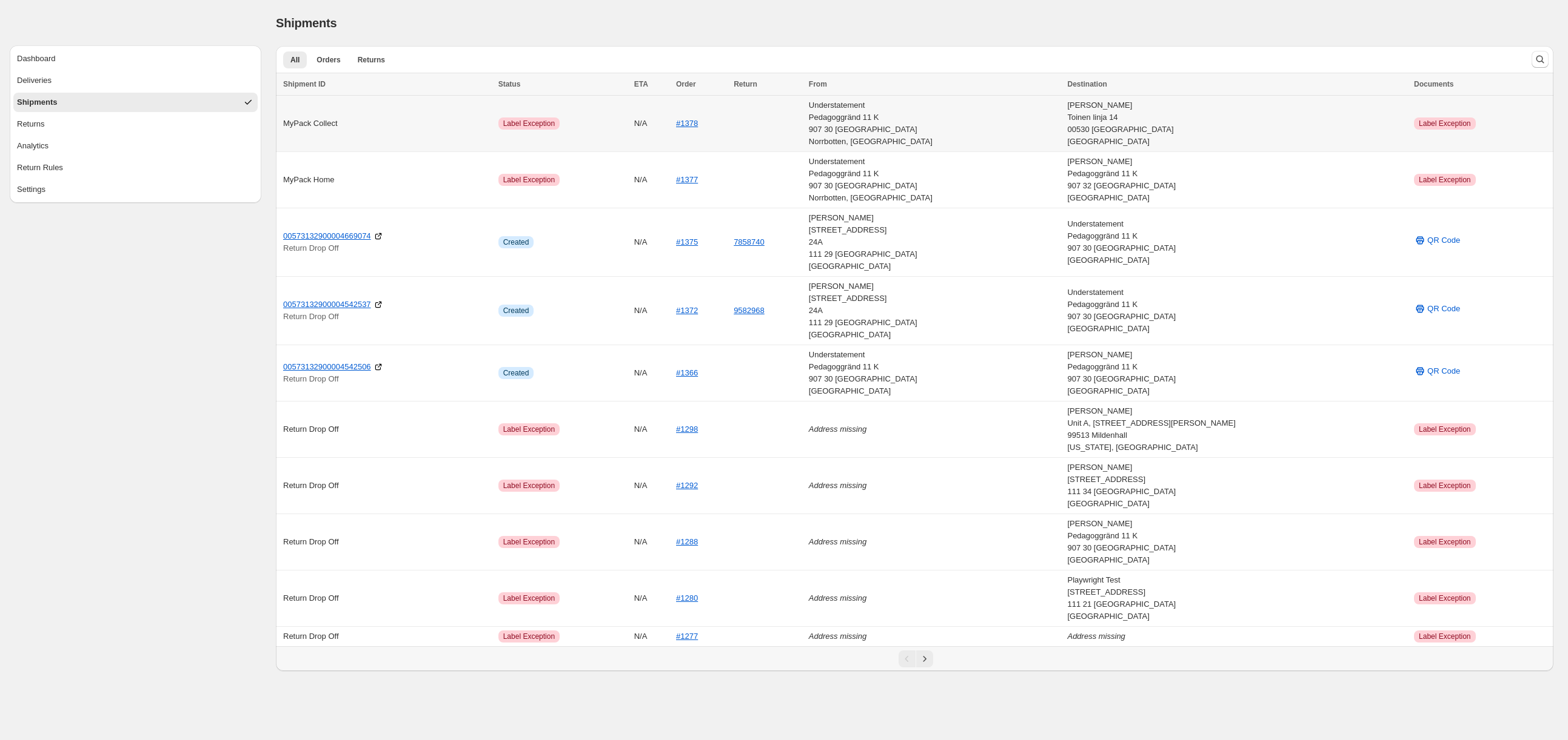
click at [940, 117] on div "Understatement Pedagoggränd 11 K 907 30 Umeå Norrbotten, Sweden" at bounding box center [934, 123] width 251 height 49
click at [339, 124] on div "MyPack Collect" at bounding box center [387, 123] width 208 height 12
click at [374, 58] on span "Returns" at bounding box center [372, 60] width 28 height 10
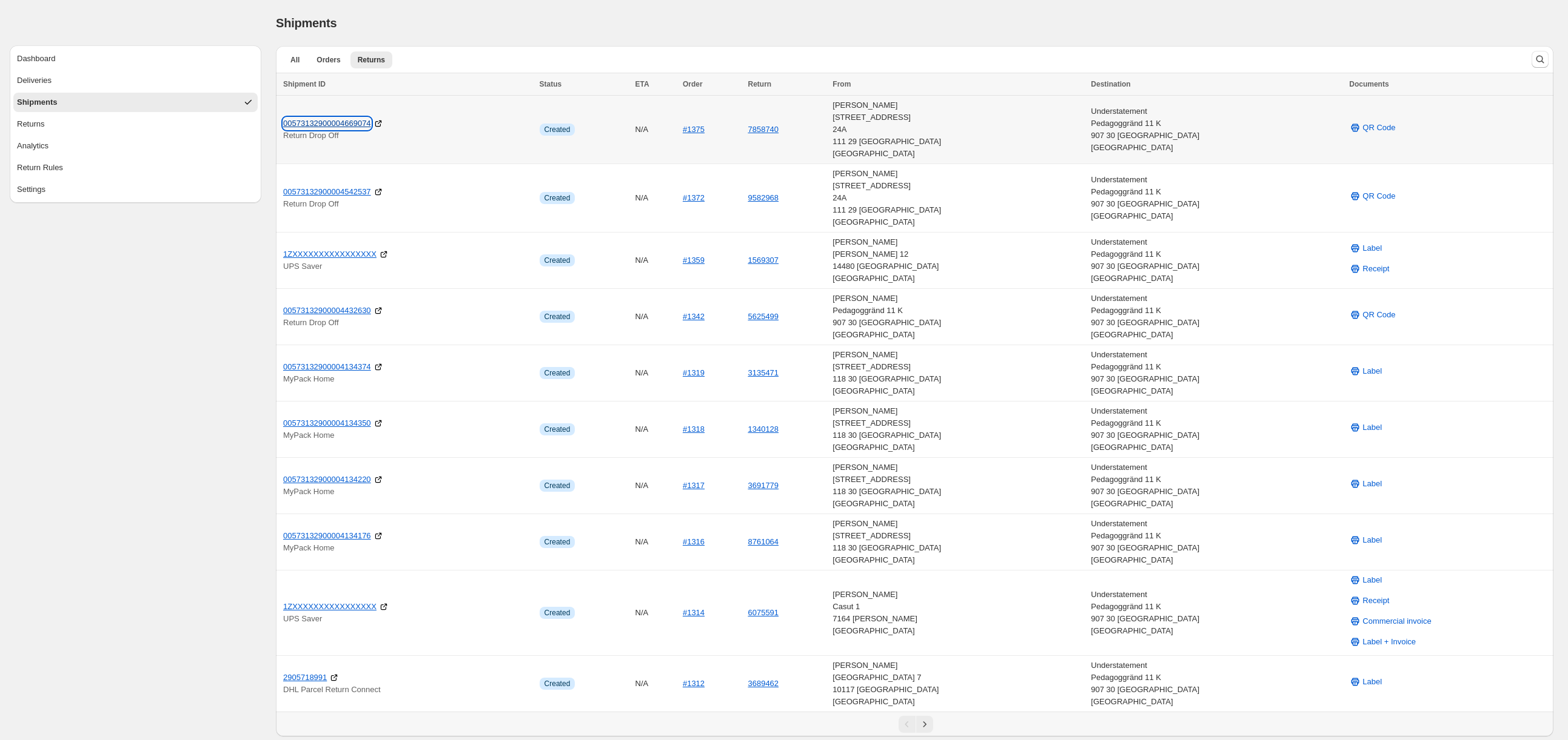
click at [353, 123] on link "00573132900004669074" at bounding box center [328, 123] width 88 height 12
click at [1366, 127] on span "QR Code" at bounding box center [1379, 127] width 33 height 12
click at [778, 131] on button "7858740" at bounding box center [763, 129] width 31 height 9
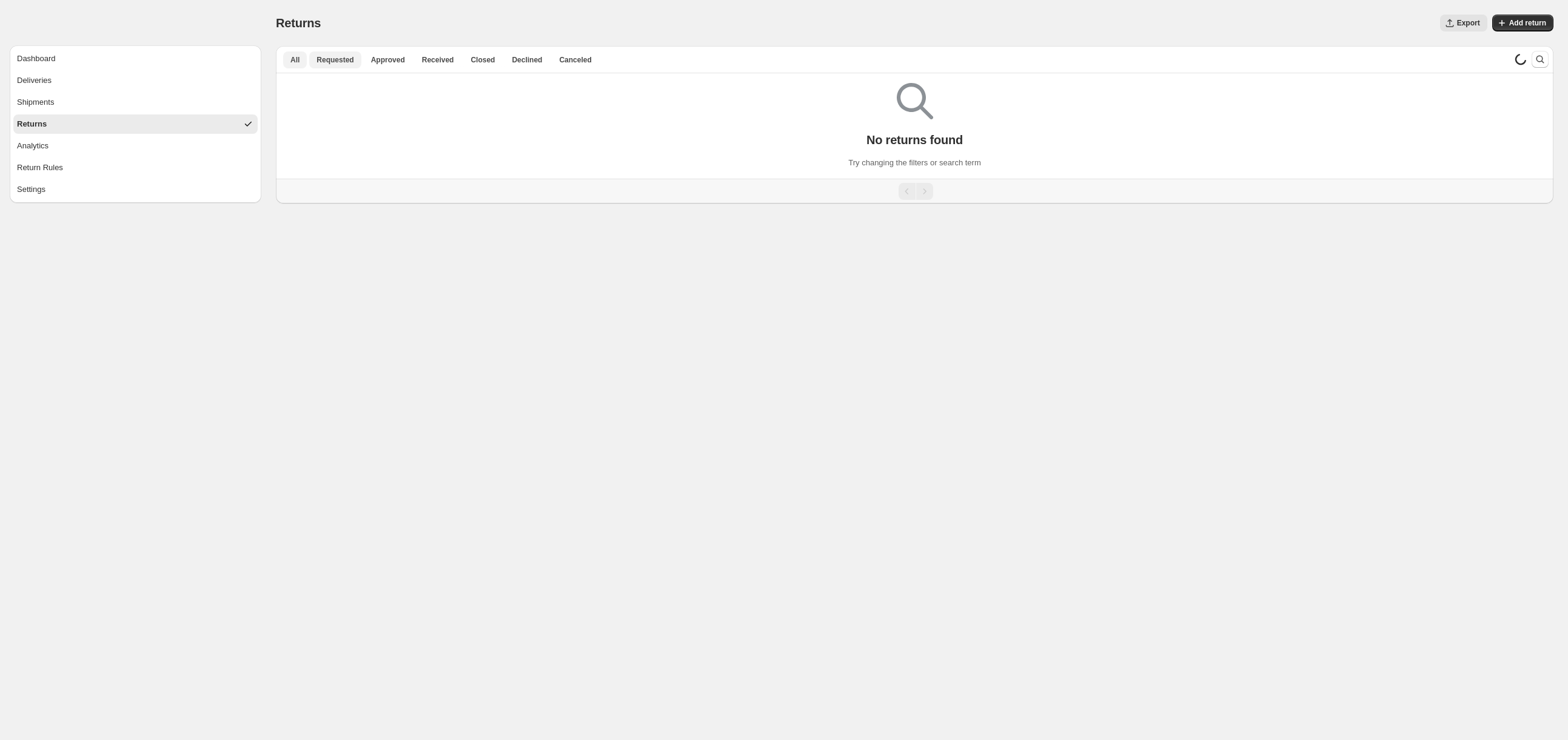
click at [347, 63] on span "Requested" at bounding box center [335, 60] width 37 height 10
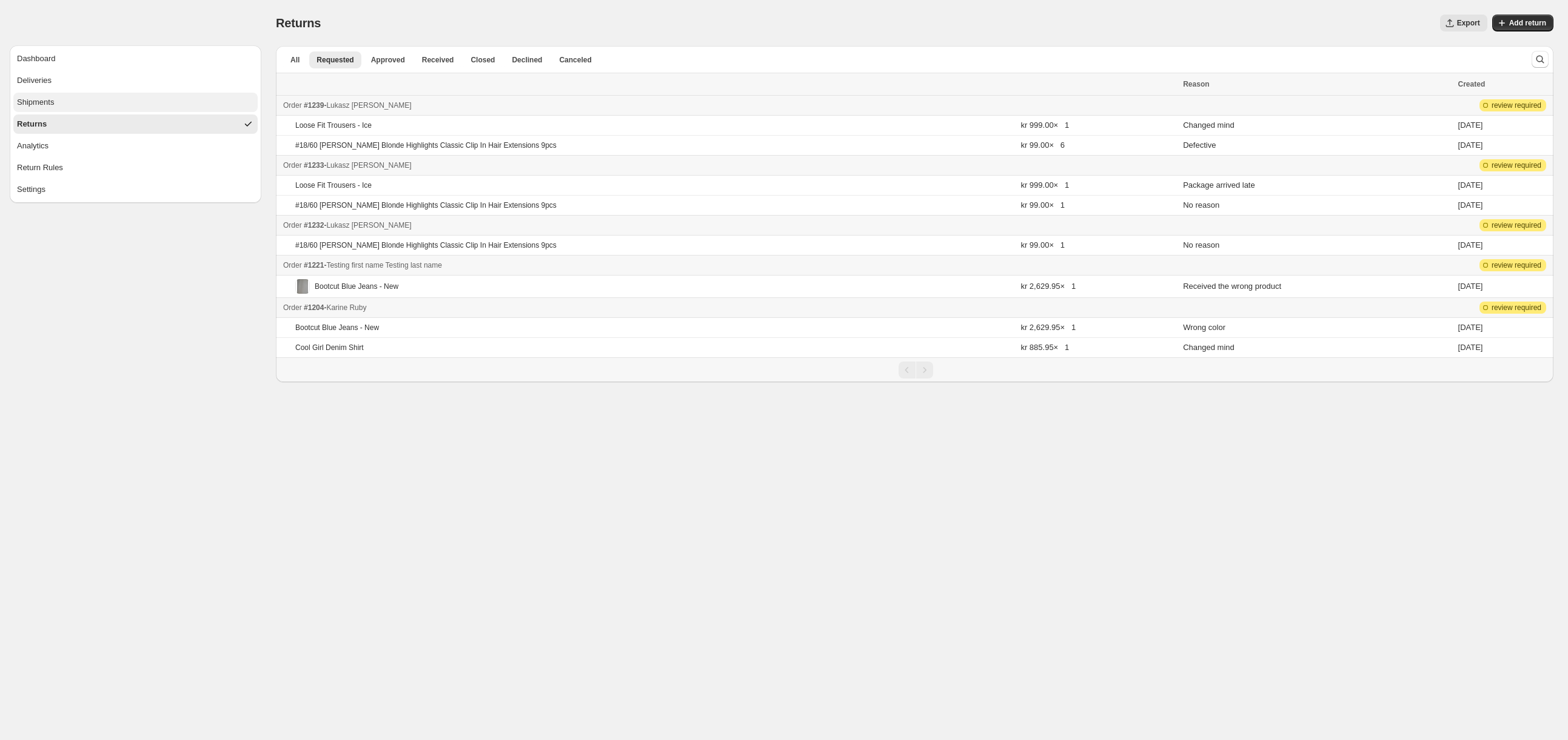
click at [84, 102] on button "Shipments" at bounding box center [136, 102] width 244 height 19
